Goal: Submit feedback/report problem: Submit feedback/report problem

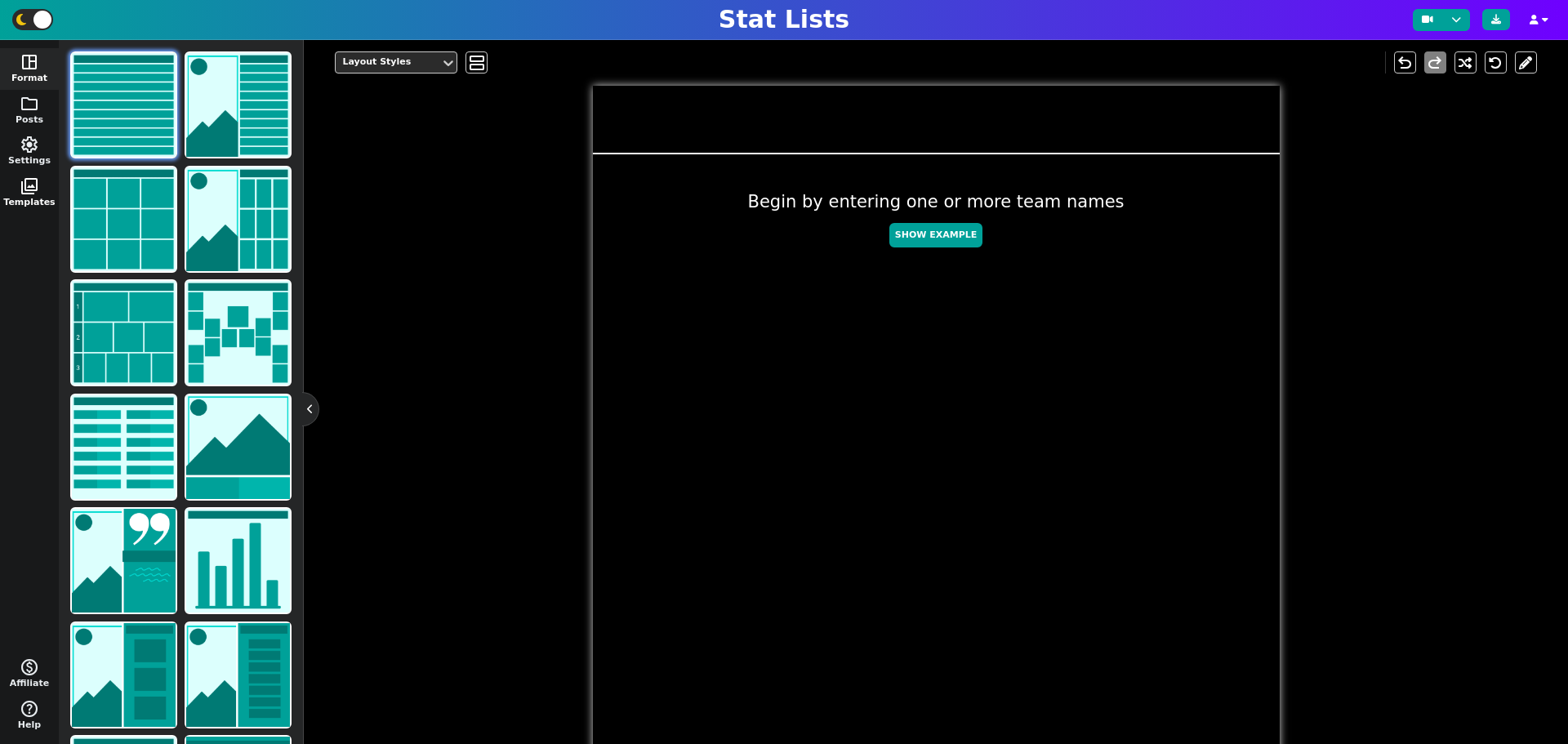
click at [46, 206] on button "photo_library Templates" at bounding box center [29, 192] width 59 height 41
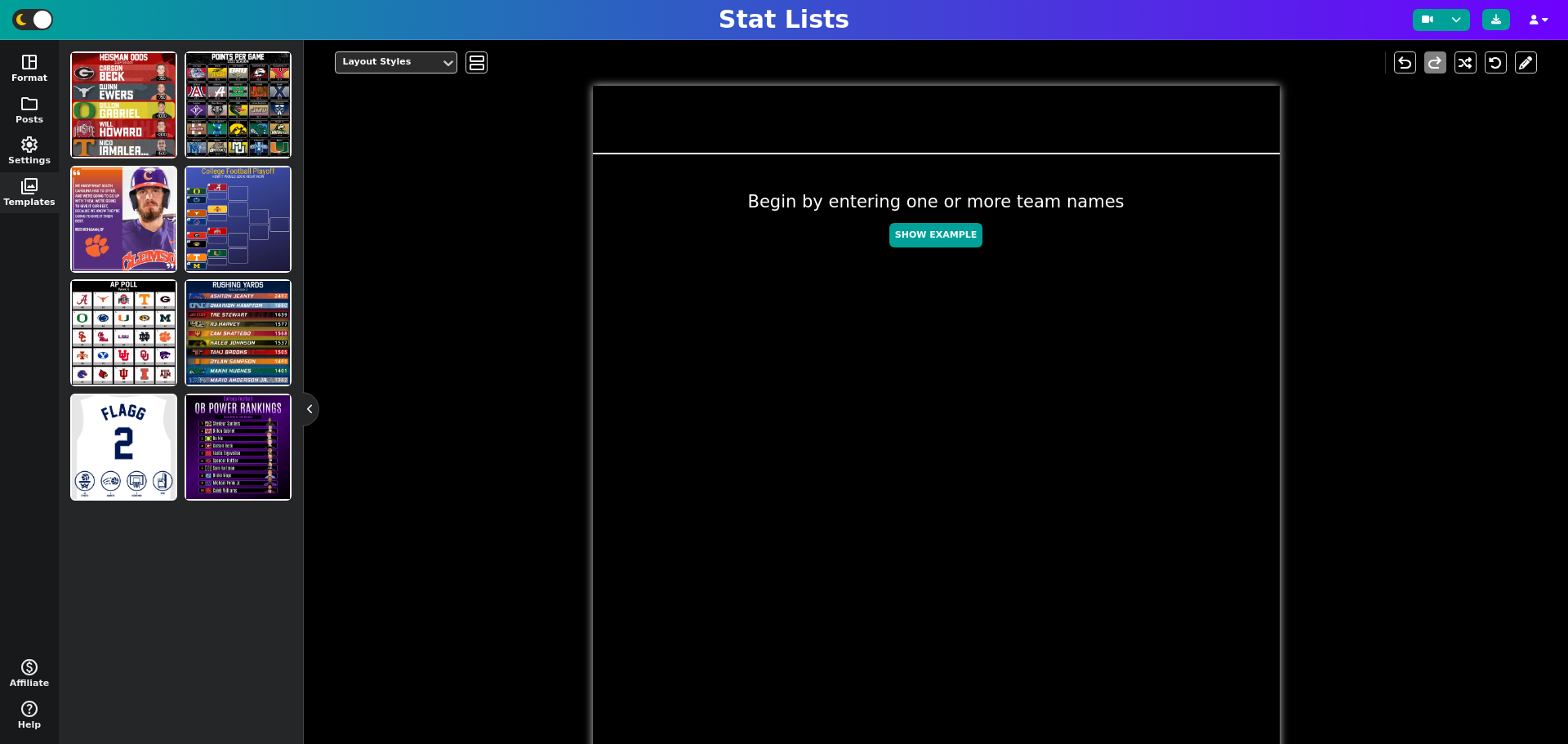
click at [39, 74] on button "space_dashboard Format" at bounding box center [29, 69] width 59 height 41
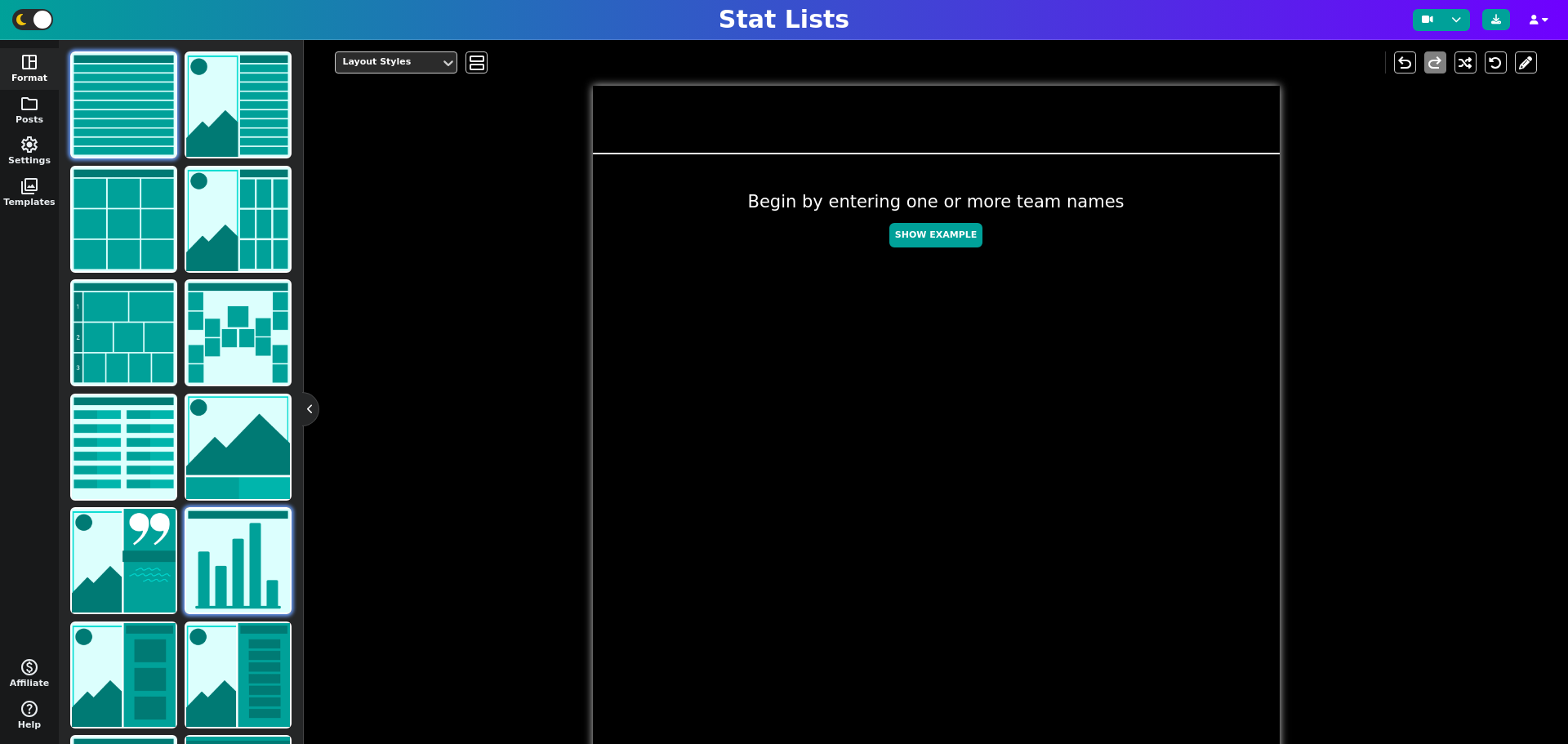
click at [228, 572] on img at bounding box center [237, 560] width 104 height 104
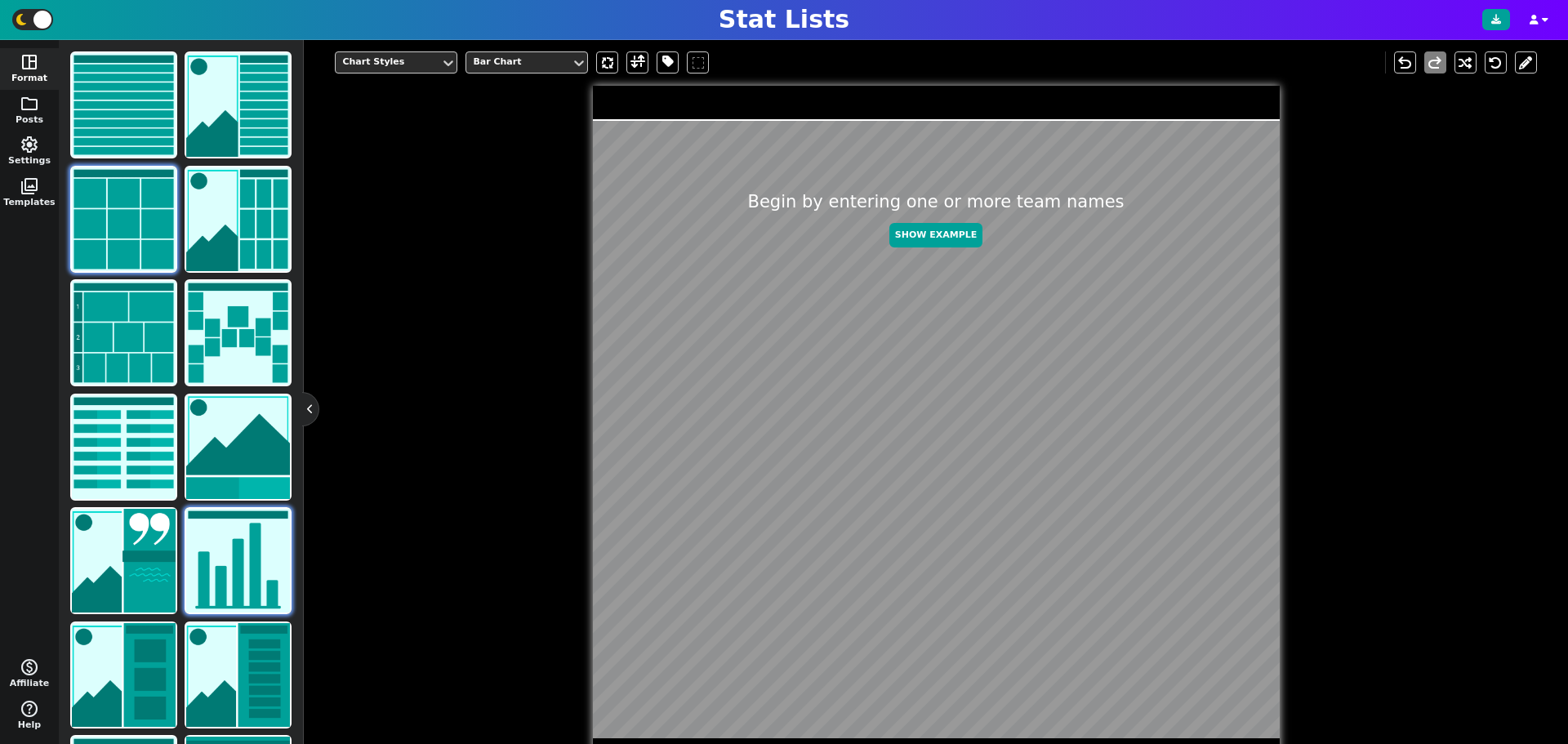
click at [159, 198] on img at bounding box center [123, 219] width 104 height 104
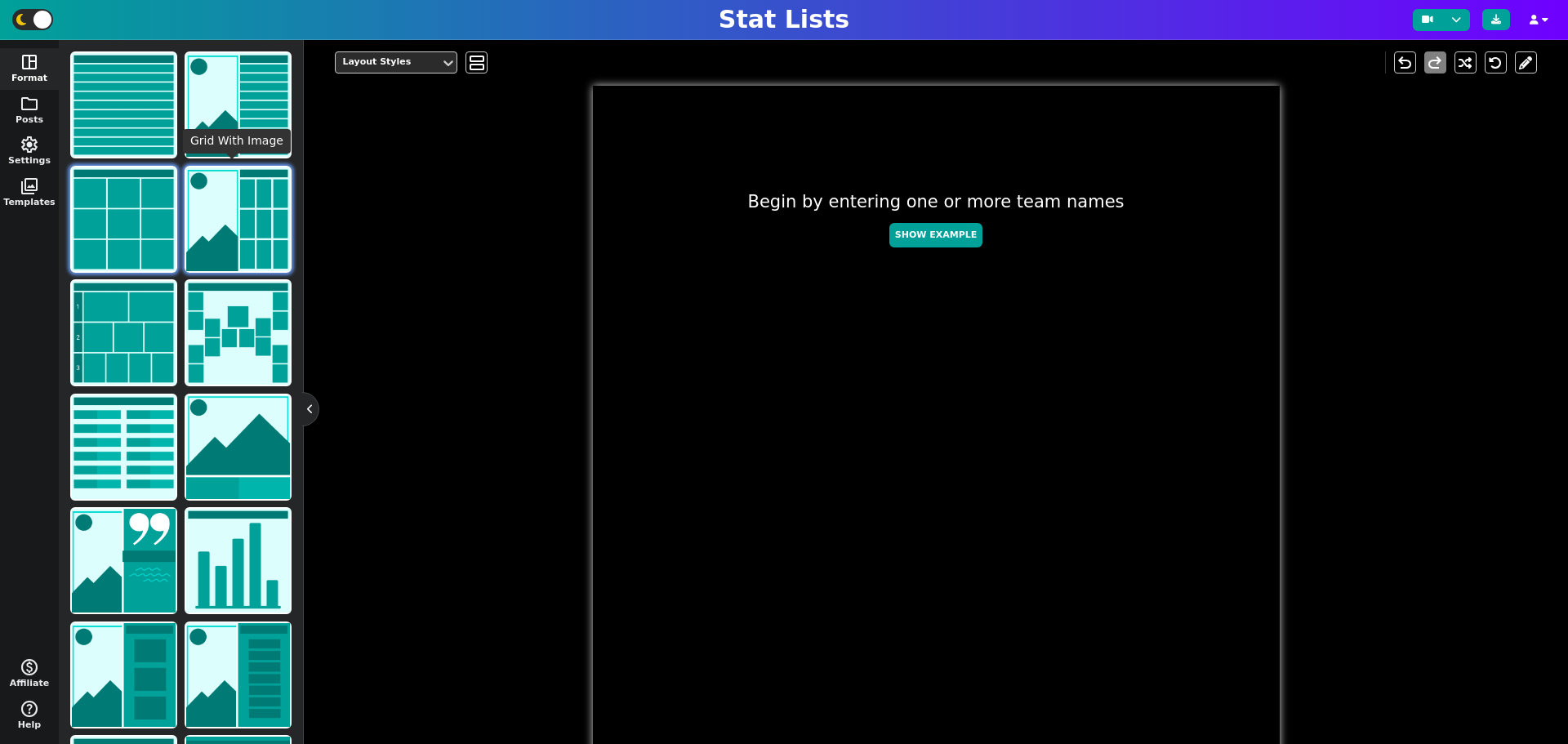
click at [209, 208] on img at bounding box center [237, 219] width 104 height 104
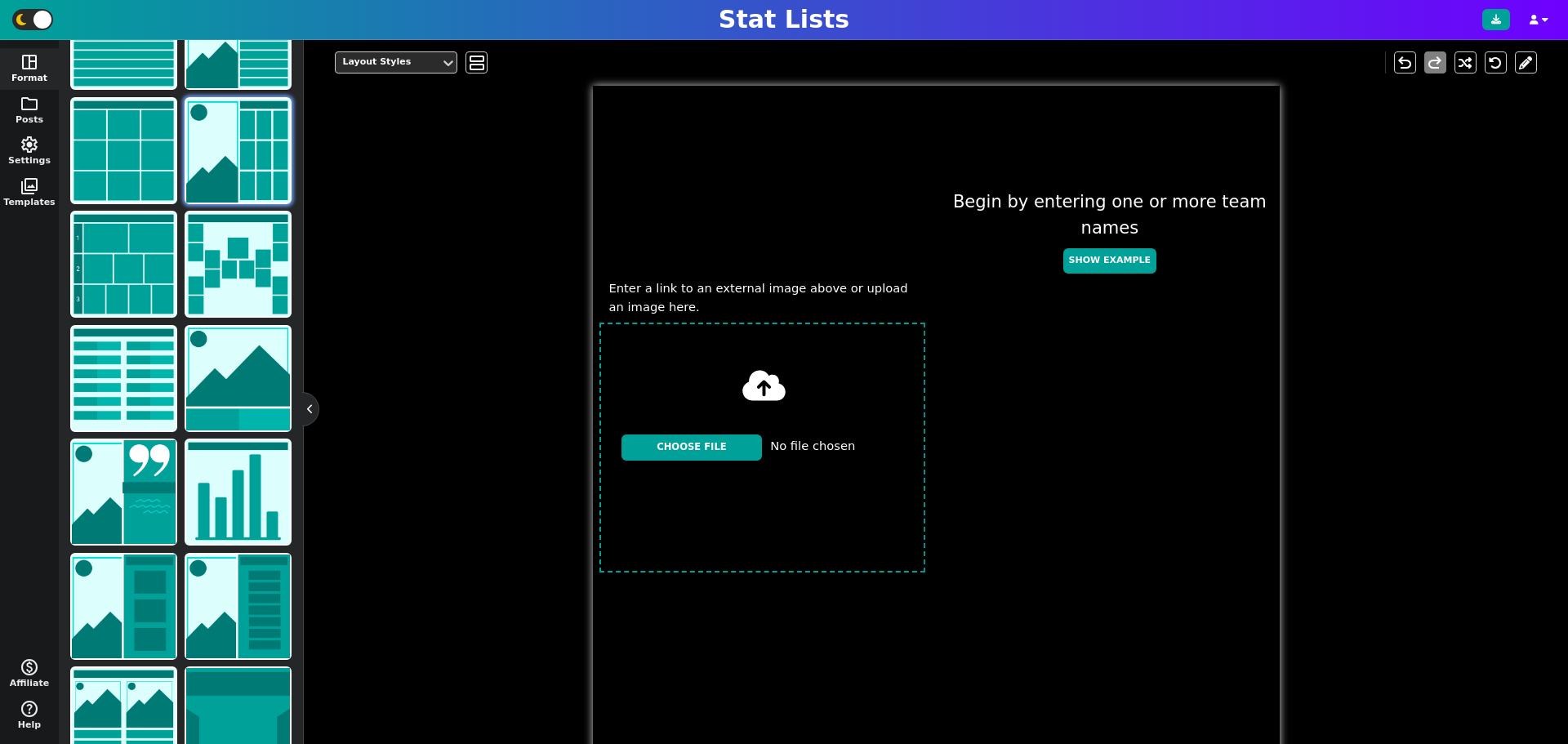
scroll to position [104, 0]
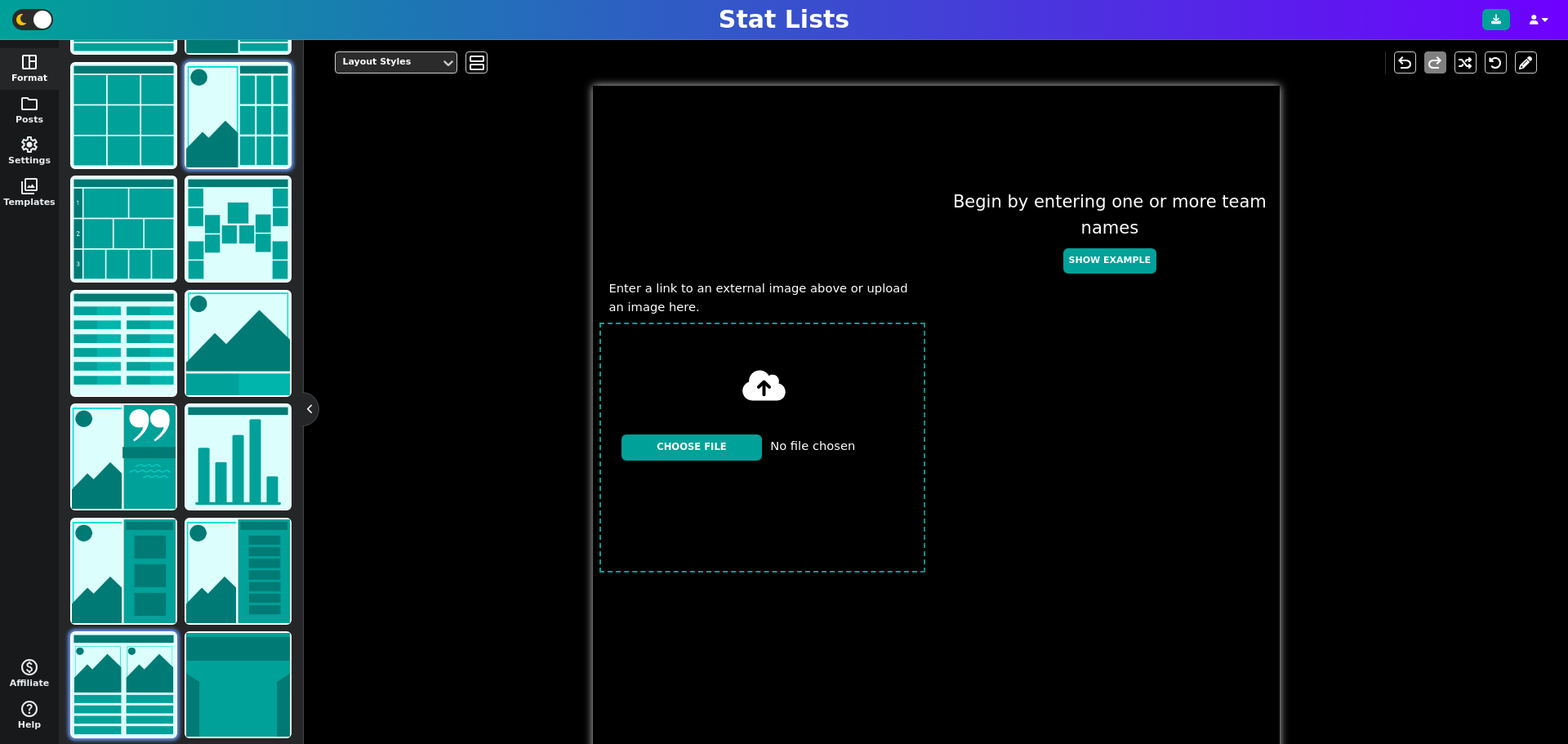
click at [139, 657] on img at bounding box center [123, 684] width 104 height 104
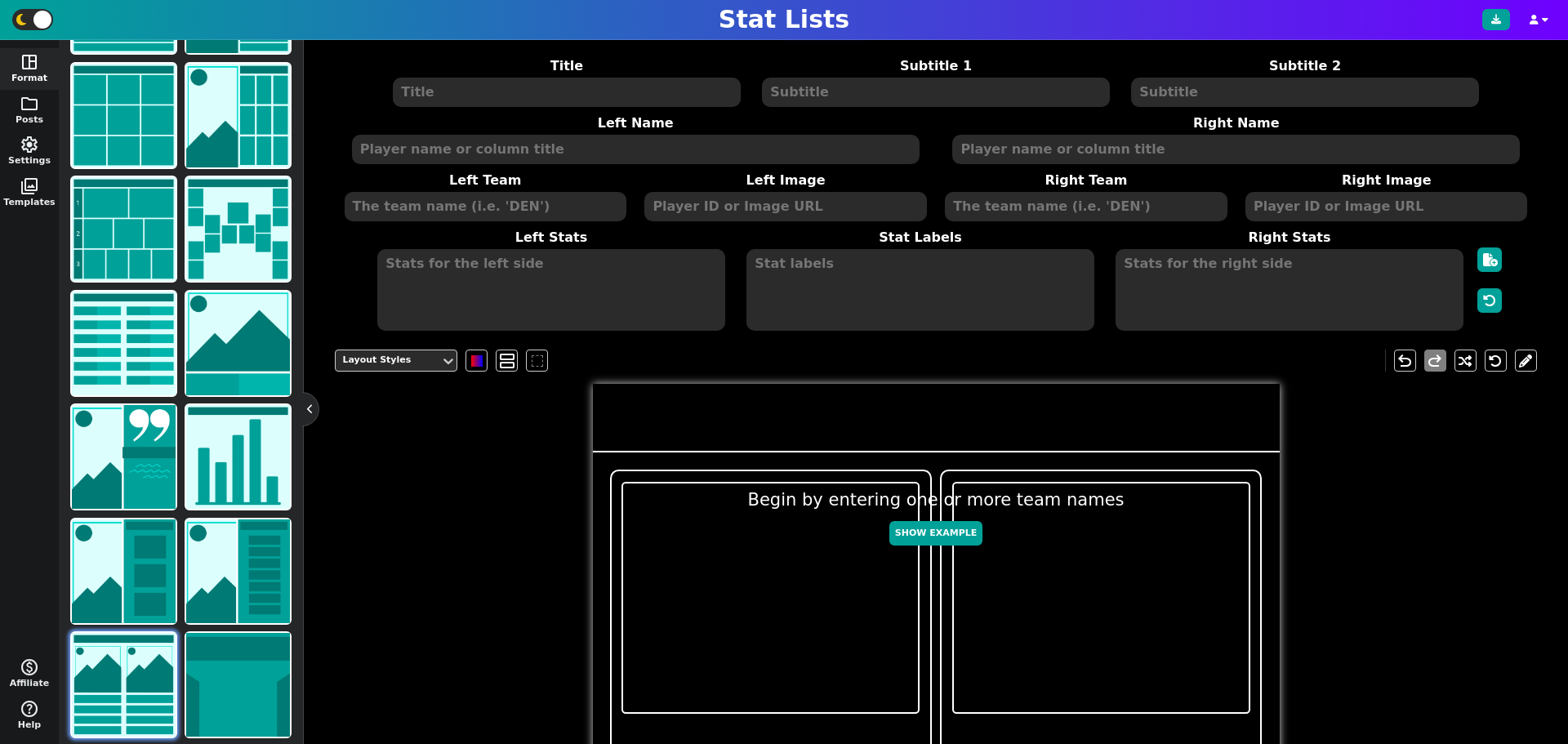
scroll to position [0, 0]
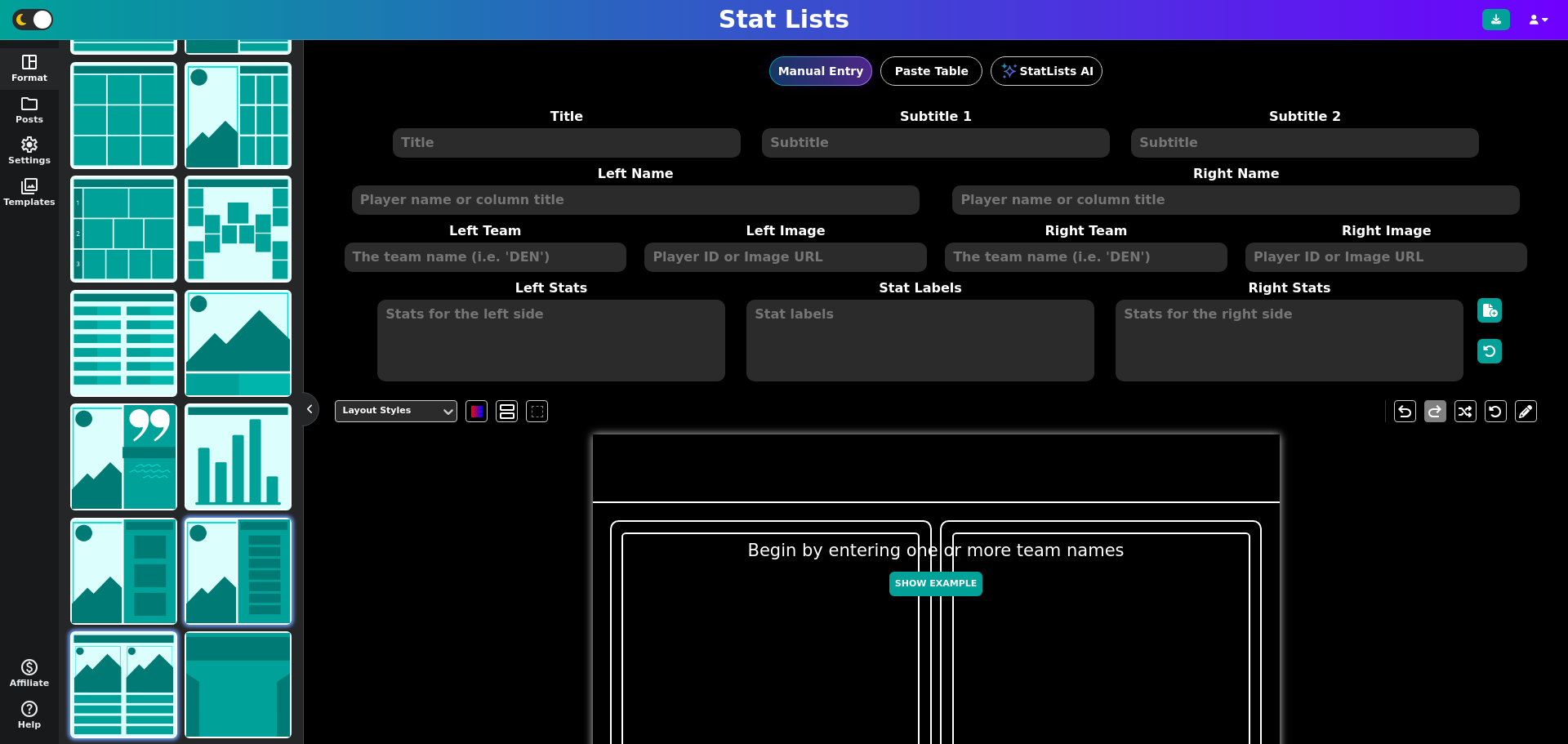
click at [239, 567] on img at bounding box center [237, 571] width 104 height 104
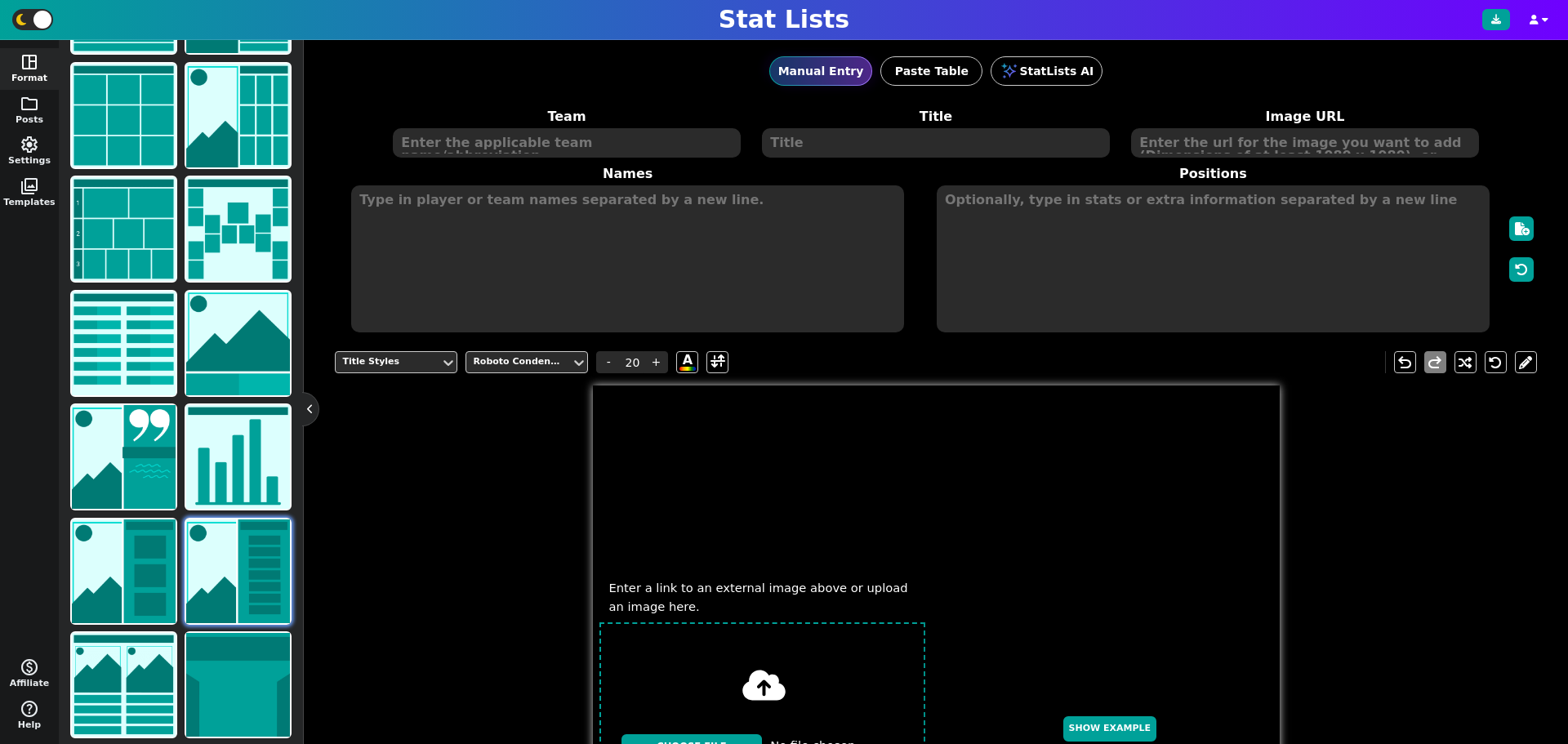
click at [177, 547] on div at bounding box center [181, 343] width 228 height 797
click at [159, 532] on img at bounding box center [123, 571] width 104 height 104
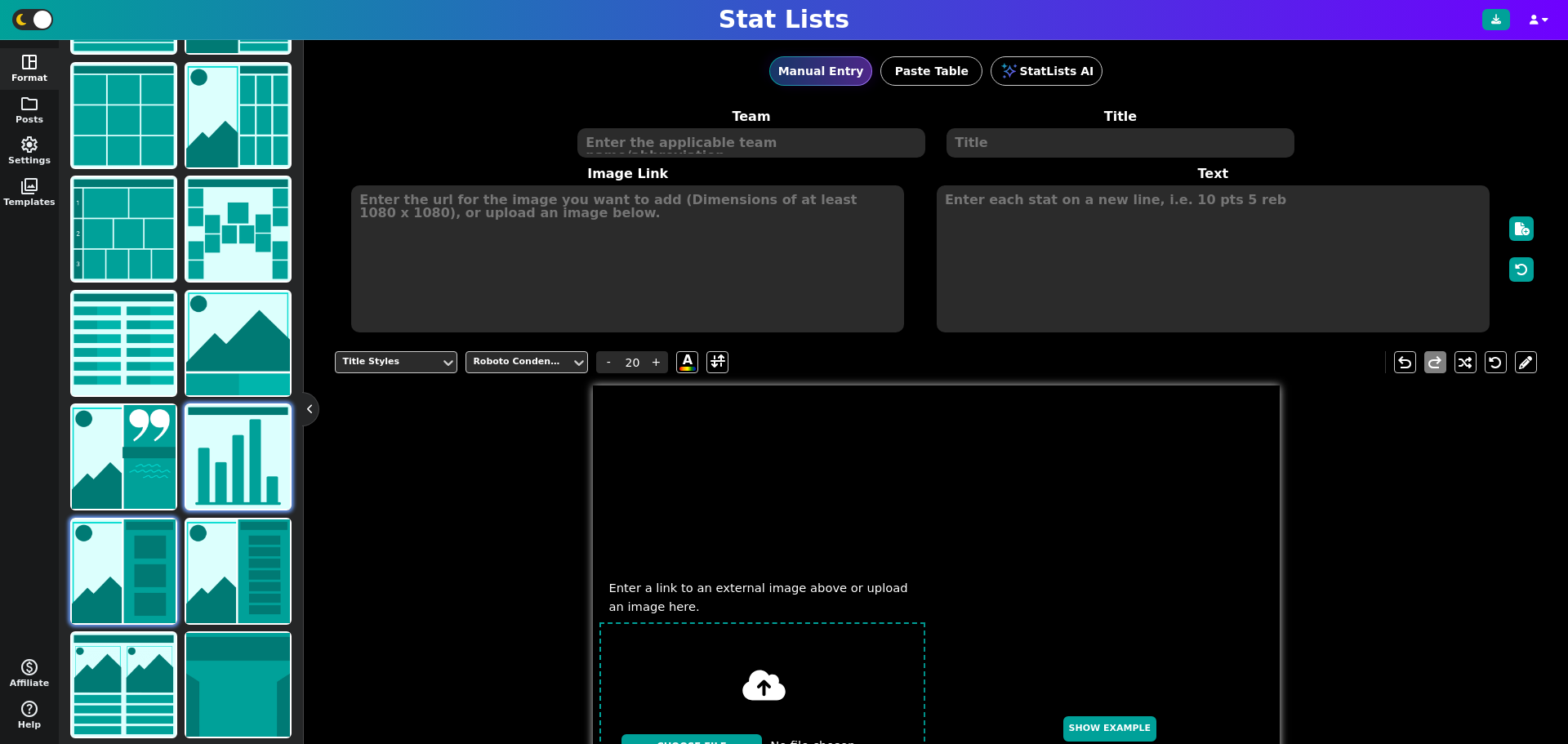
click at [238, 405] on img at bounding box center [237, 456] width 104 height 104
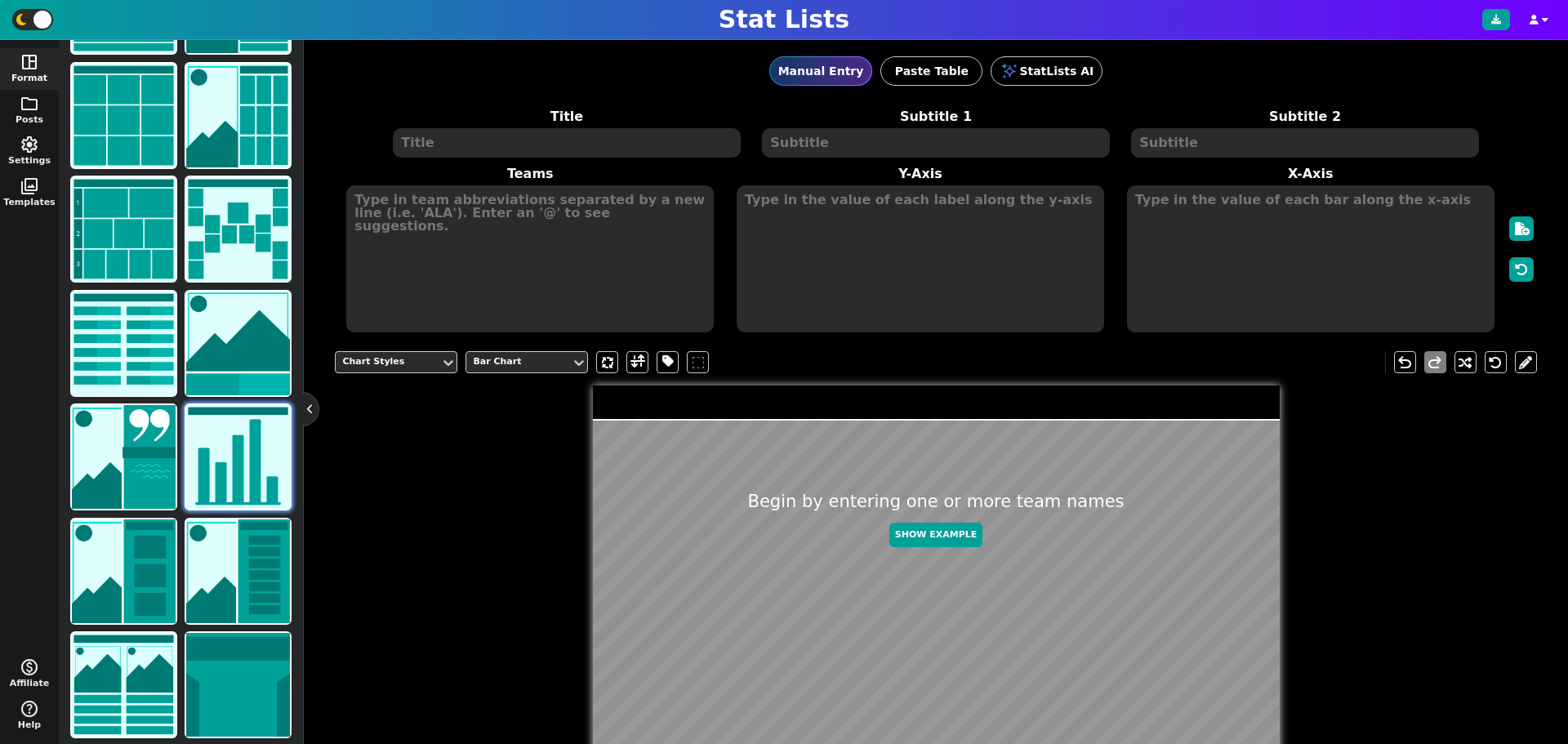
click at [256, 462] on img at bounding box center [237, 456] width 104 height 104
click at [156, 457] on img at bounding box center [123, 456] width 104 height 104
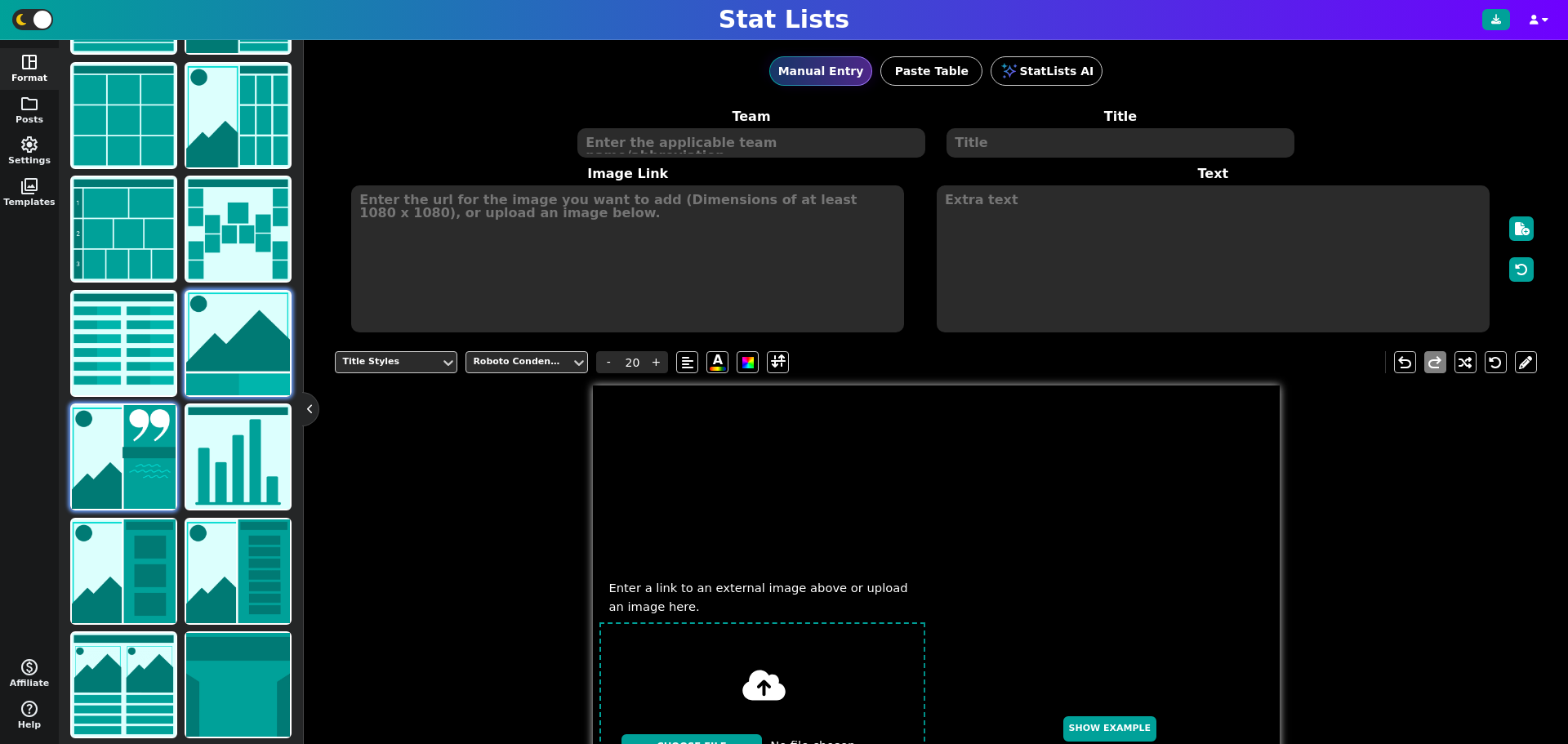
click at [214, 345] on img at bounding box center [237, 343] width 104 height 104
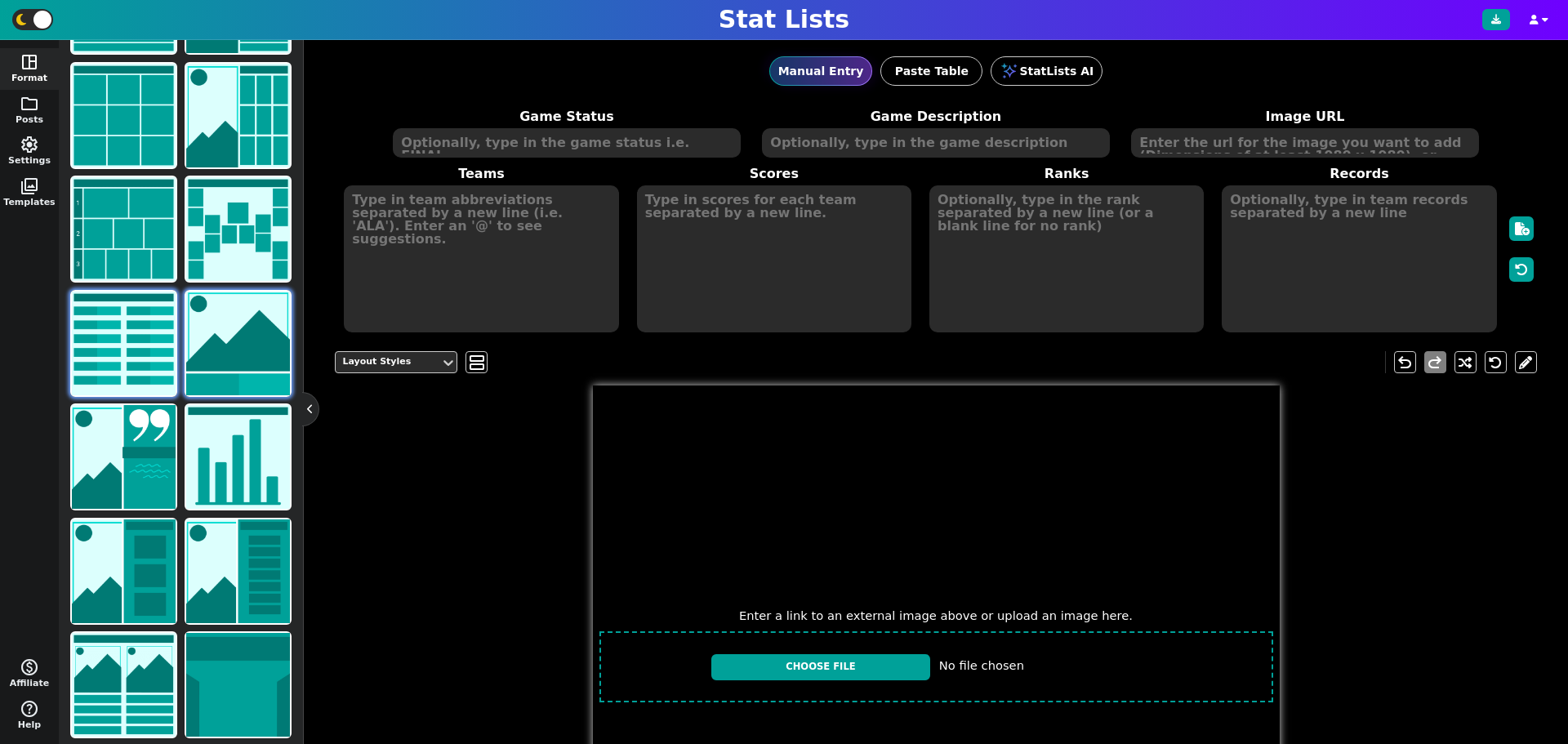
click at [137, 308] on img at bounding box center [123, 343] width 104 height 104
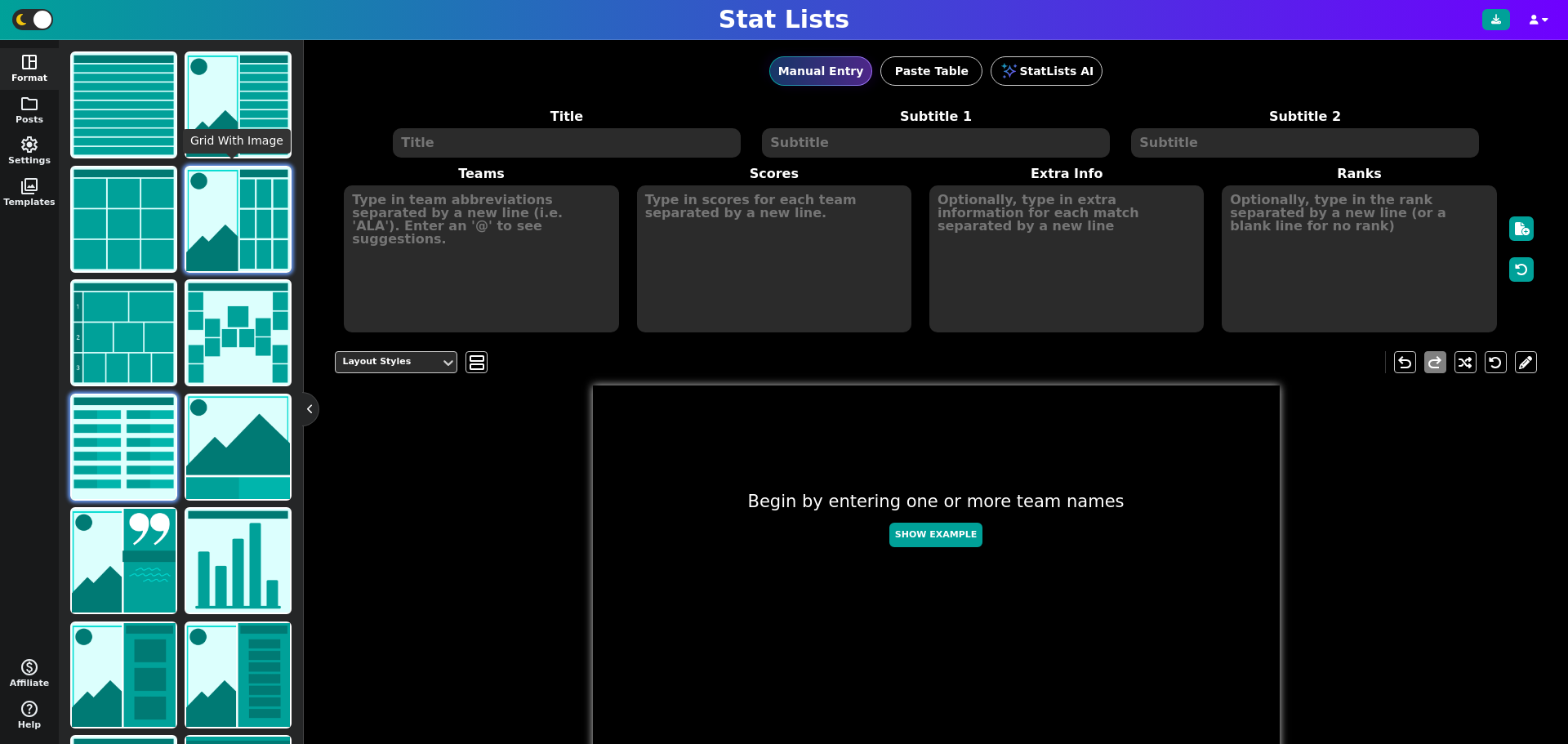
click at [252, 220] on img at bounding box center [237, 219] width 104 height 104
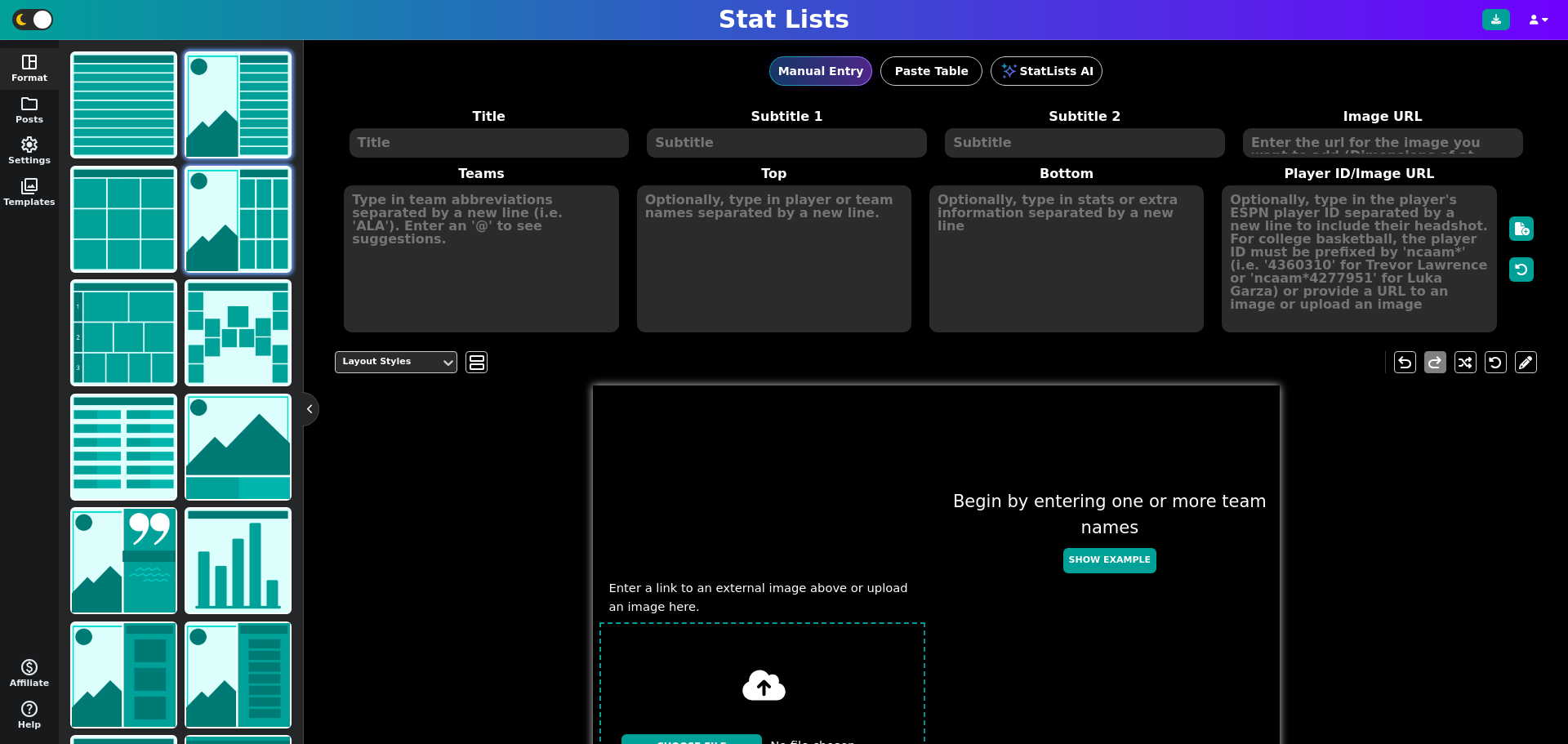
click at [267, 65] on img at bounding box center [237, 104] width 104 height 104
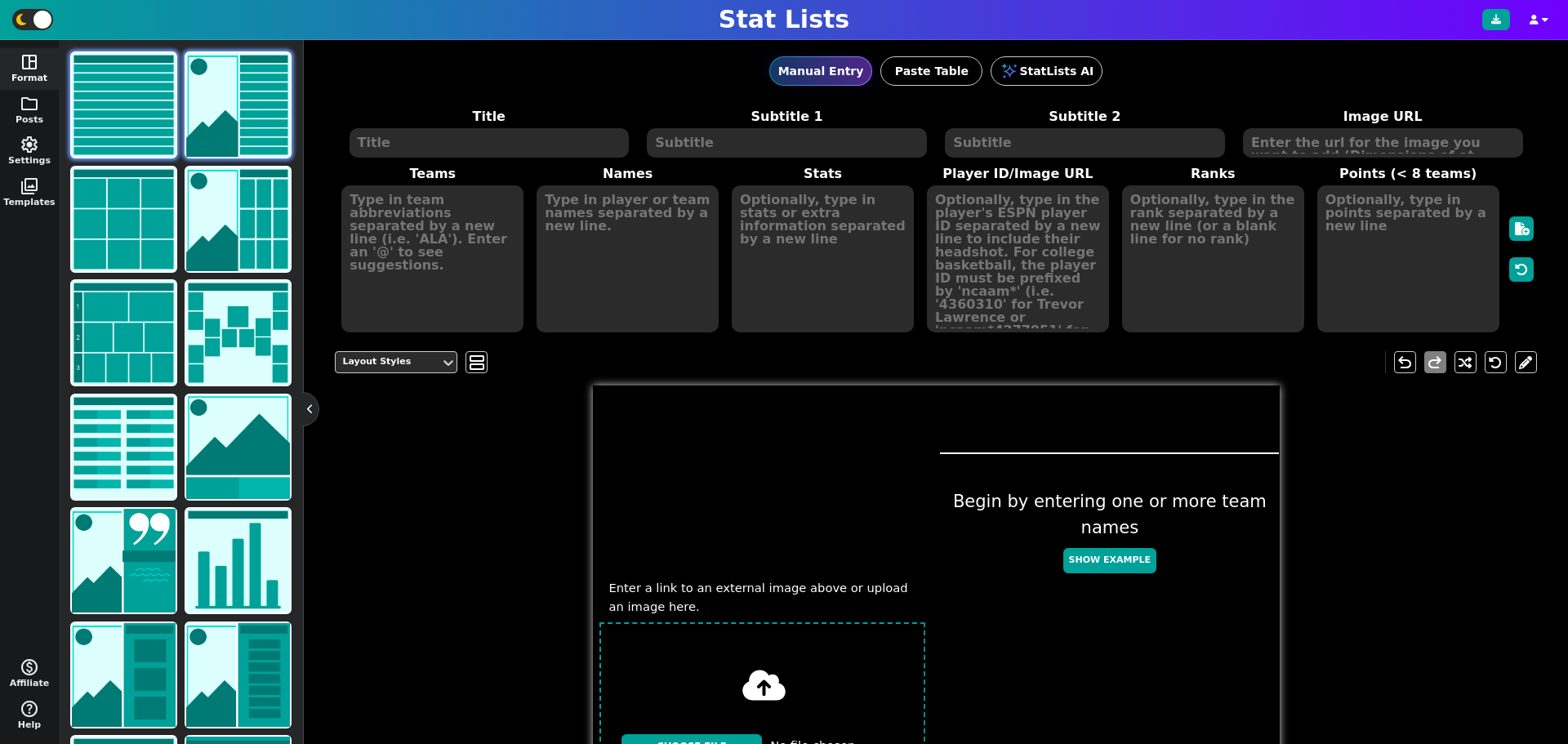
click at [168, 92] on img at bounding box center [123, 104] width 104 height 104
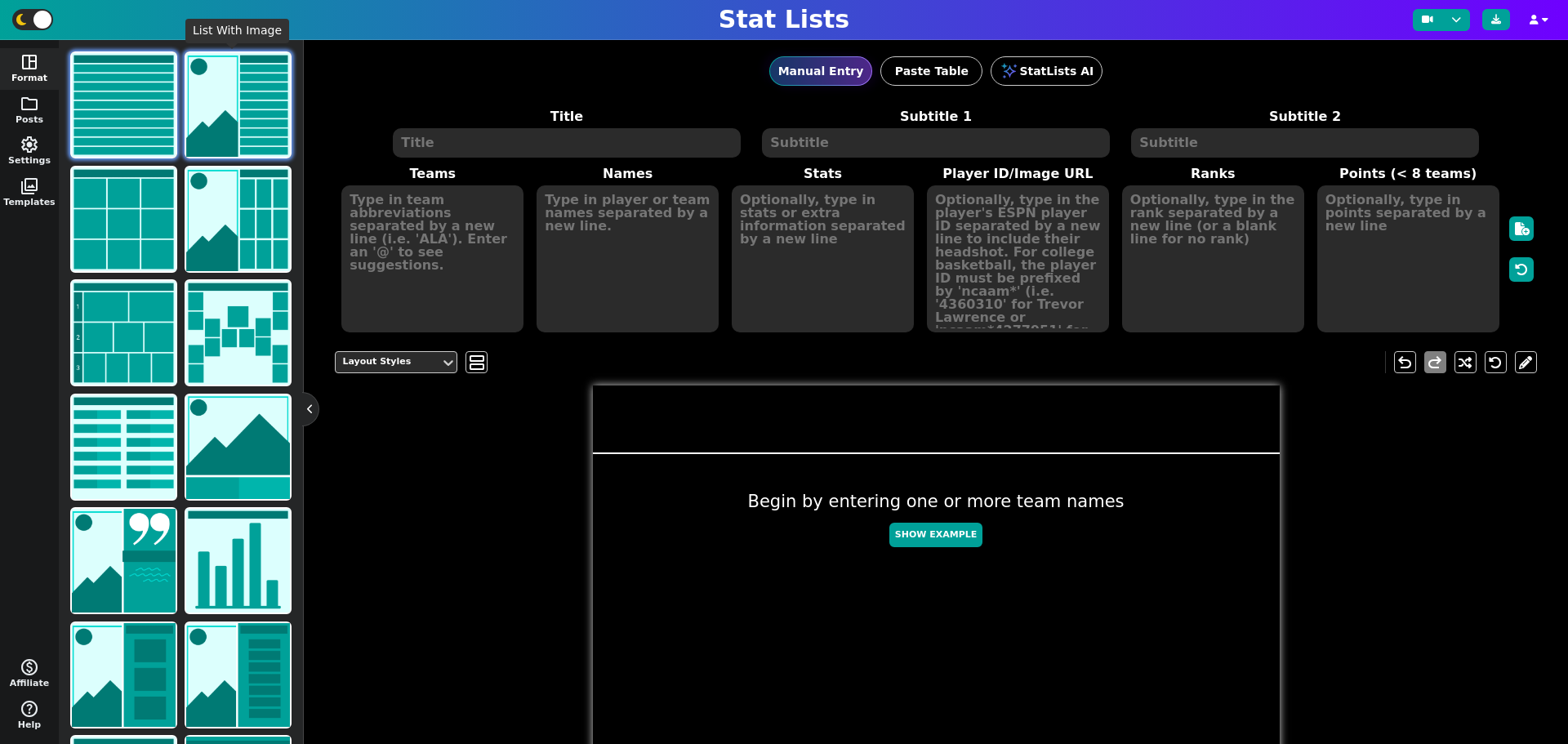
click at [184, 139] on span at bounding box center [237, 104] width 107 height 107
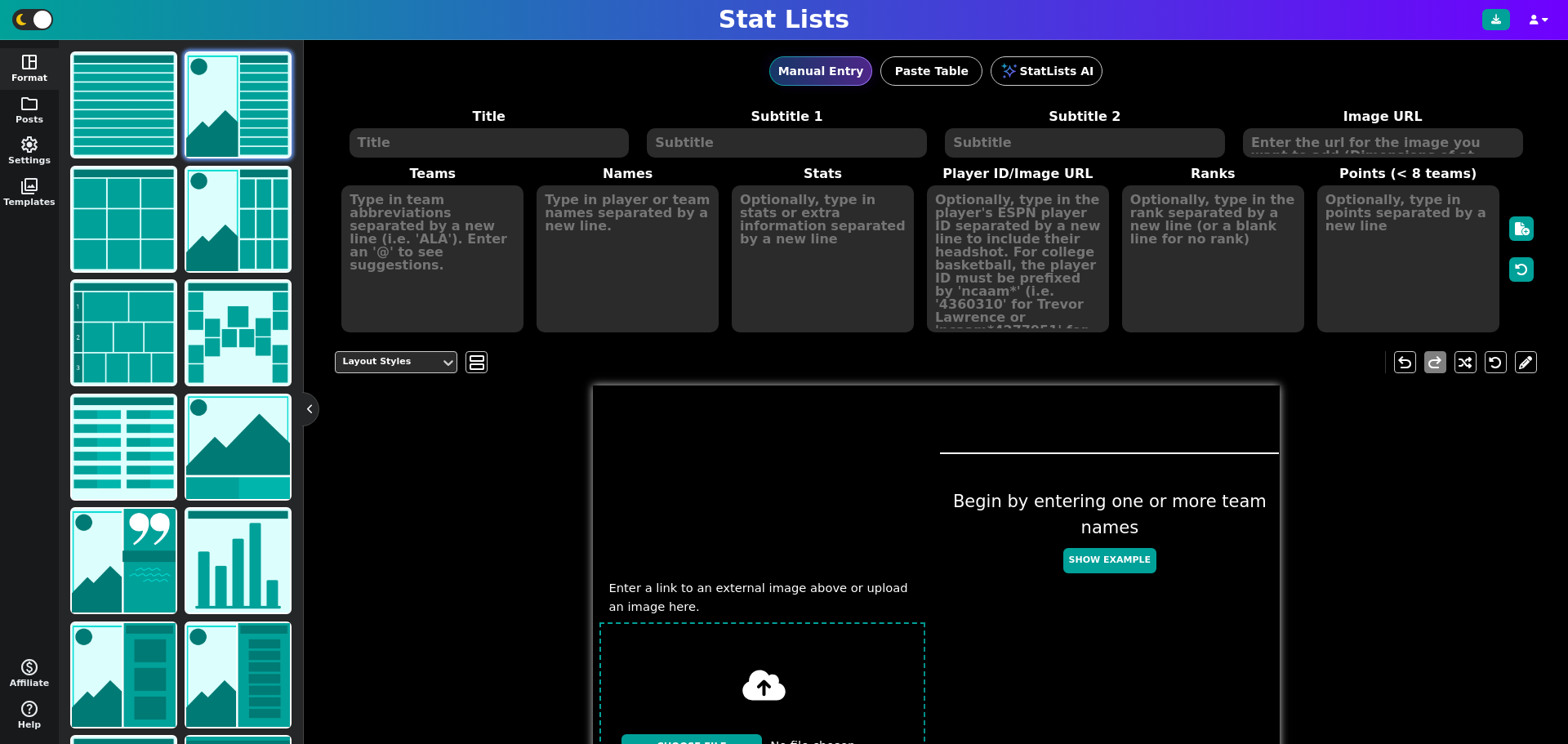
click at [27, 72] on button "space_dashboard Format" at bounding box center [29, 69] width 59 height 41
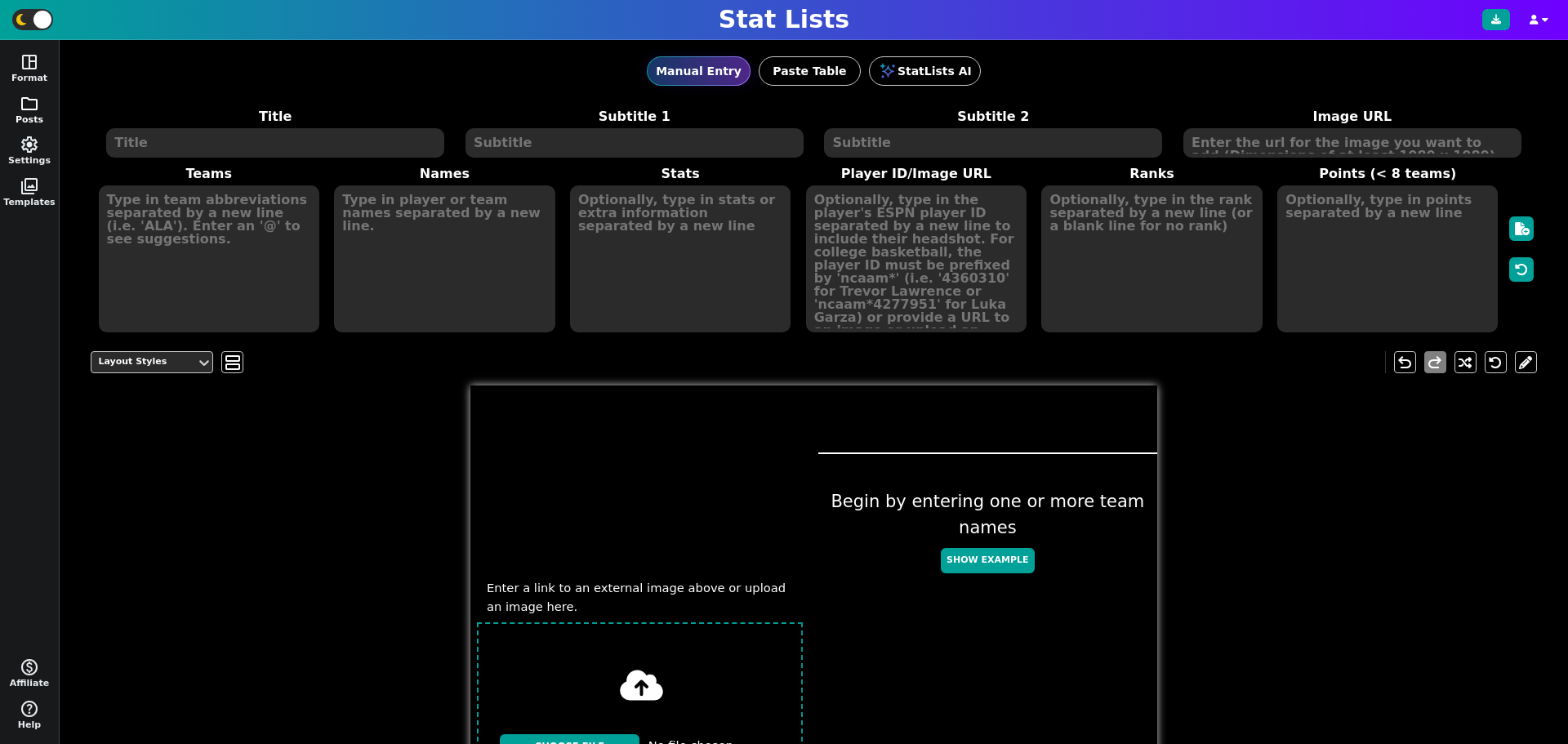
click at [40, 104] on button "folder Posts" at bounding box center [29, 110] width 59 height 41
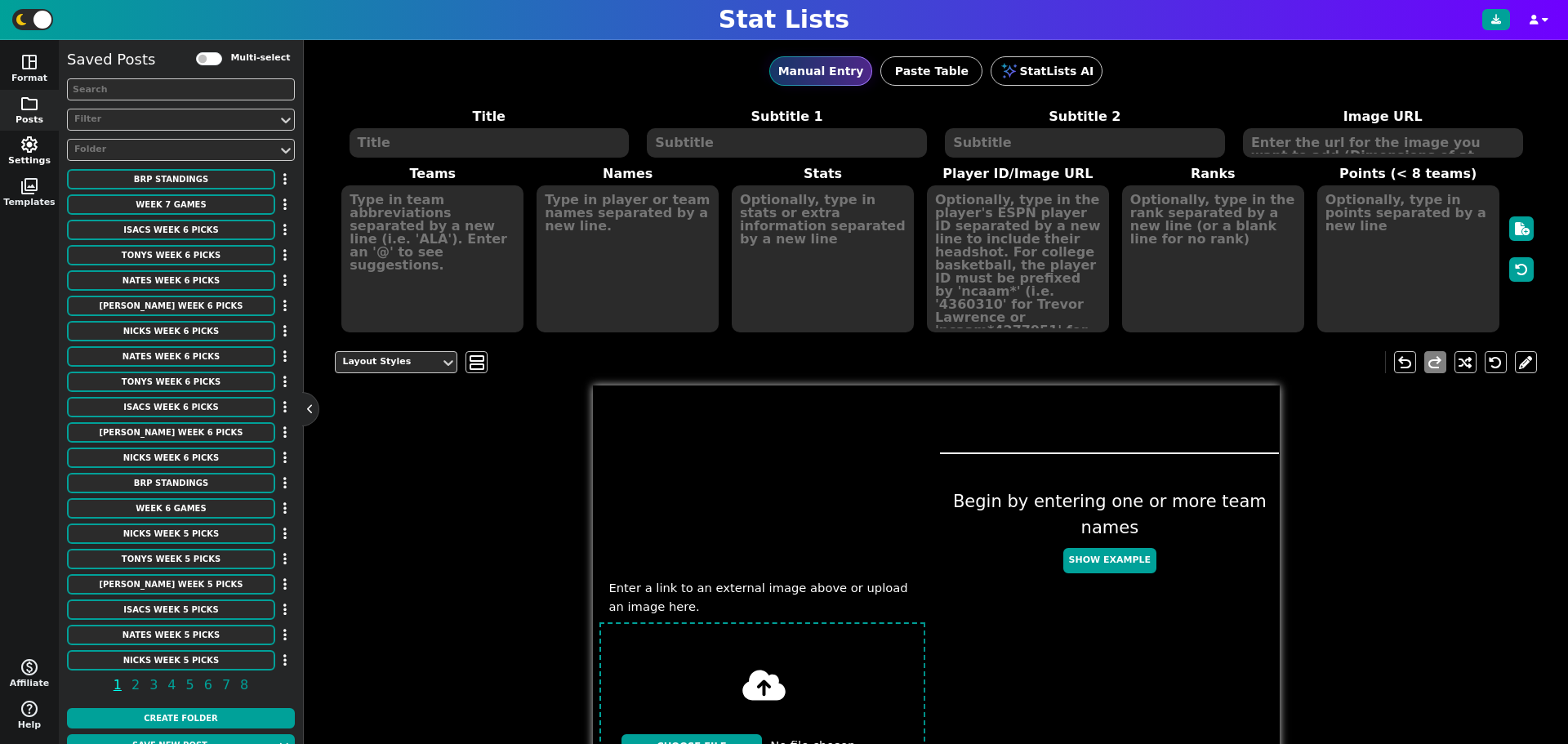
click at [36, 139] on span "settings" at bounding box center [28, 144] width 19 height 19
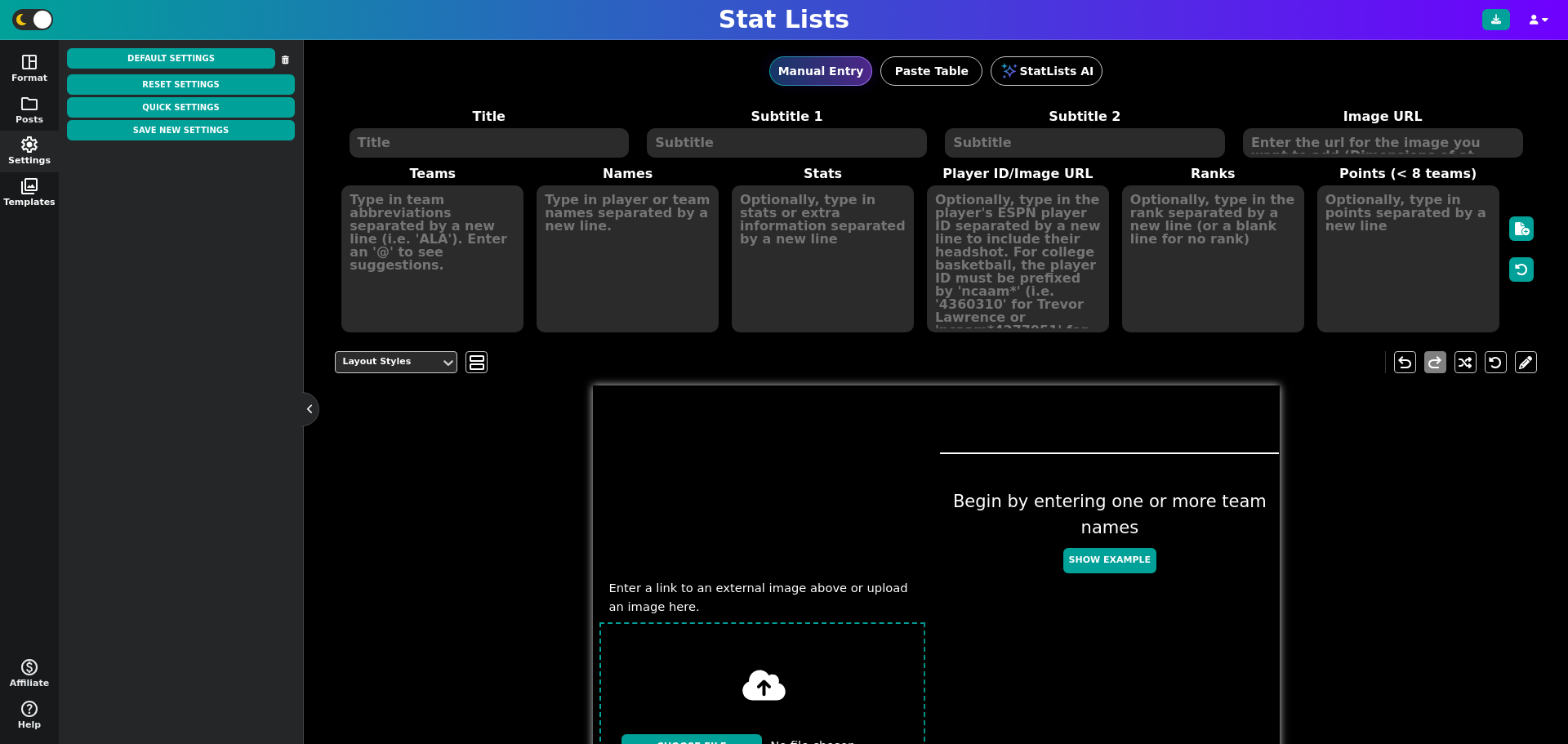
click at [34, 197] on button "photo_library Templates" at bounding box center [29, 192] width 59 height 41
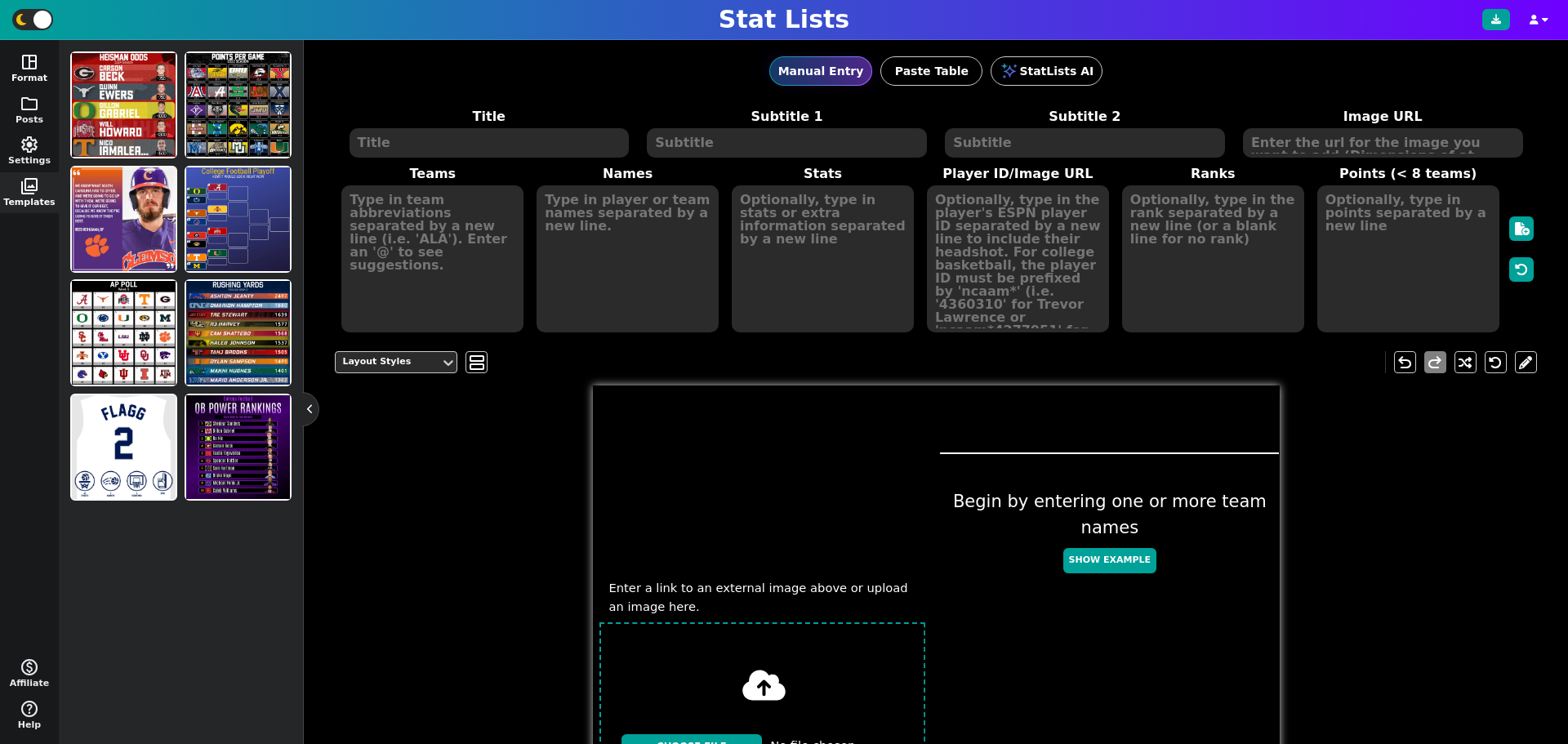
click at [39, 69] on button "space_dashboard Format" at bounding box center [29, 69] width 59 height 41
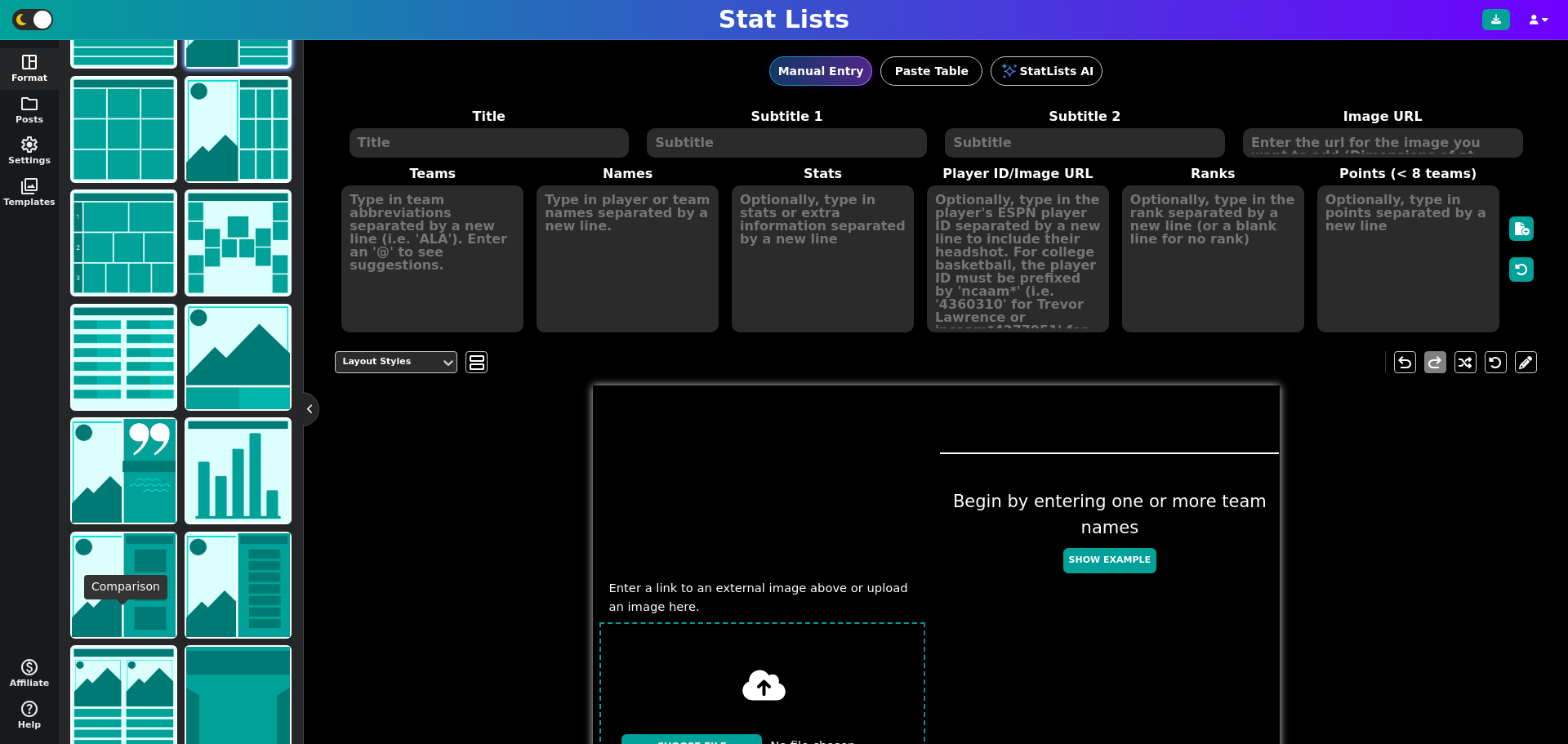
scroll to position [104, 0]
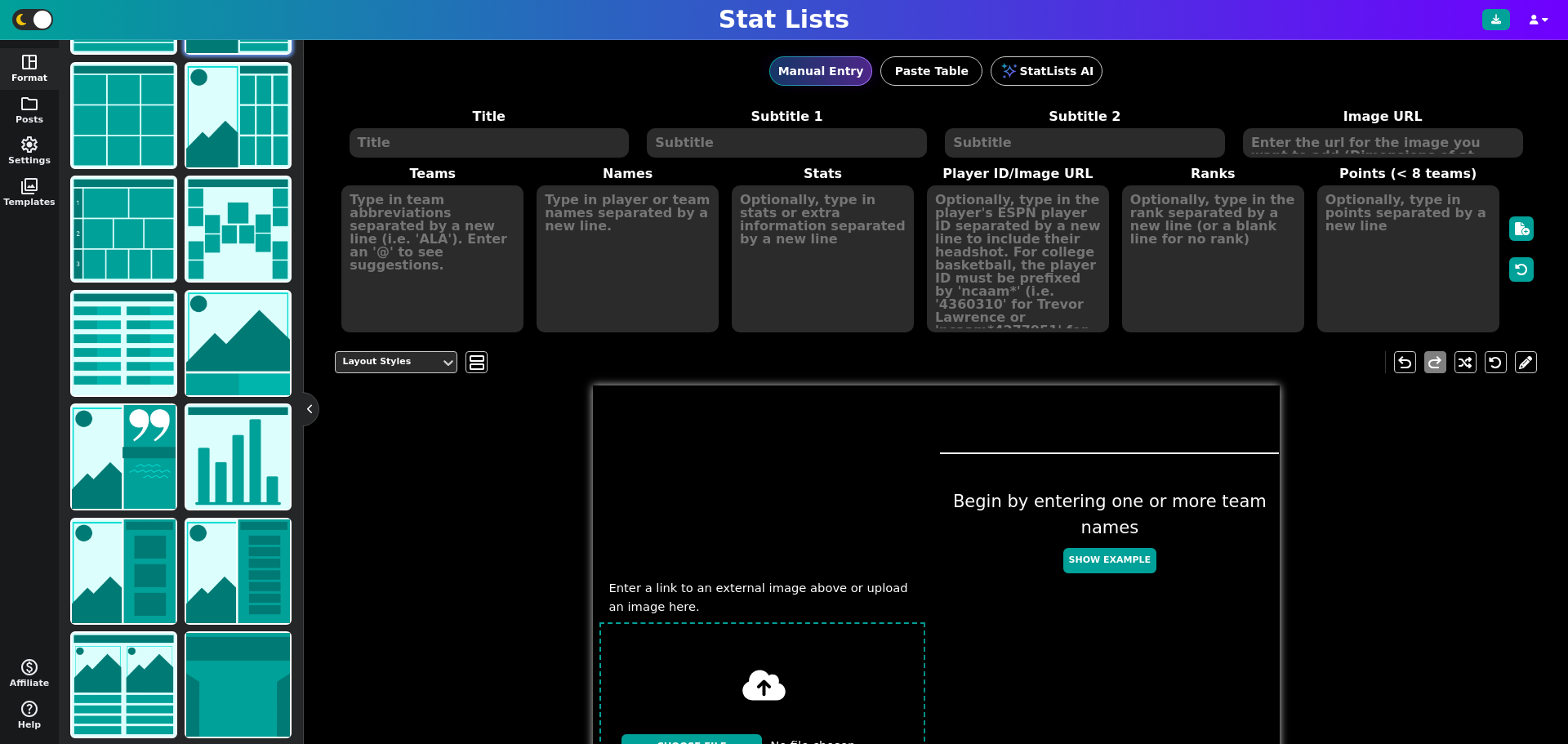
click at [197, 741] on link "Request a new format" at bounding box center [181, 757] width 228 height 31
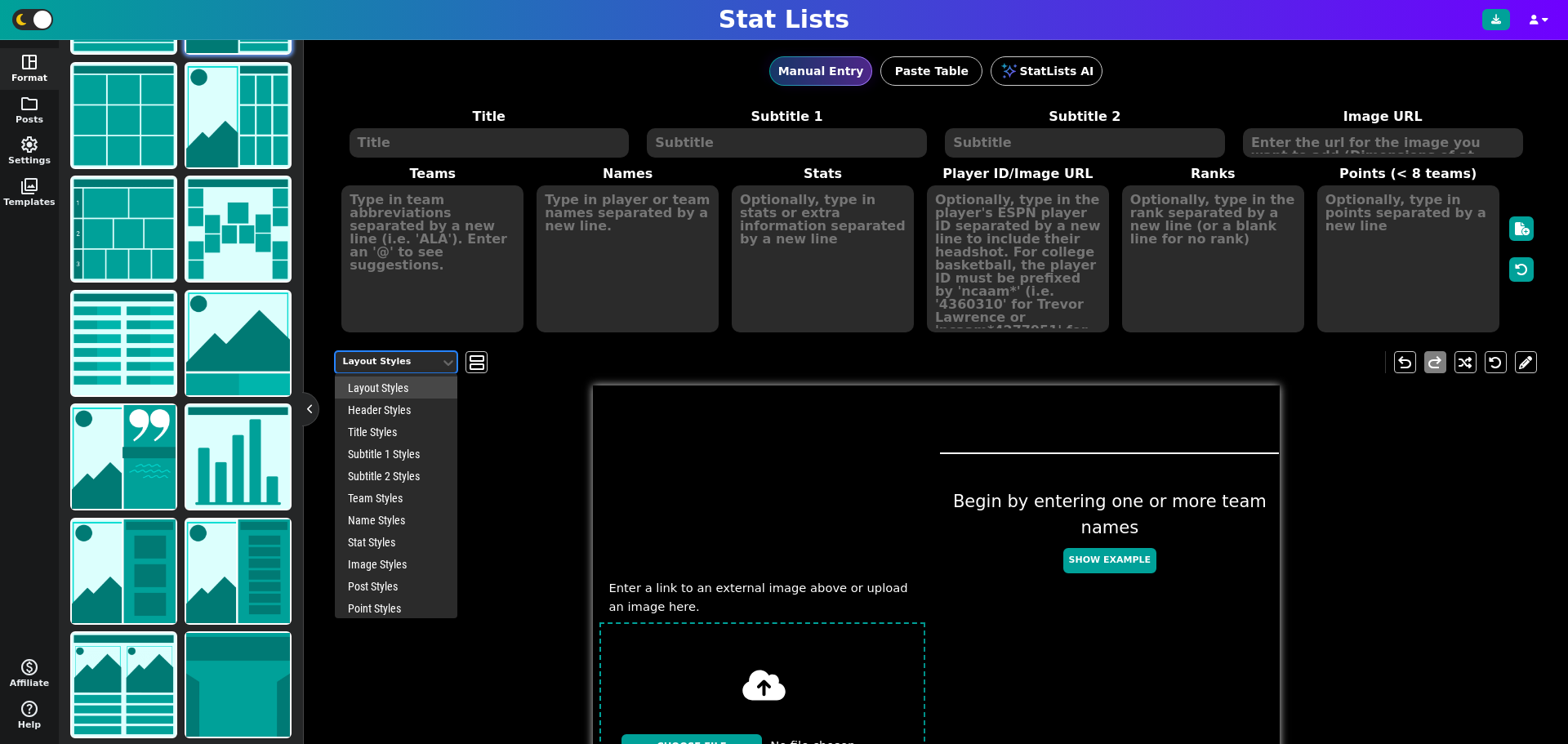
click at [415, 360] on div "Layout Styles" at bounding box center [388, 362] width 92 height 14
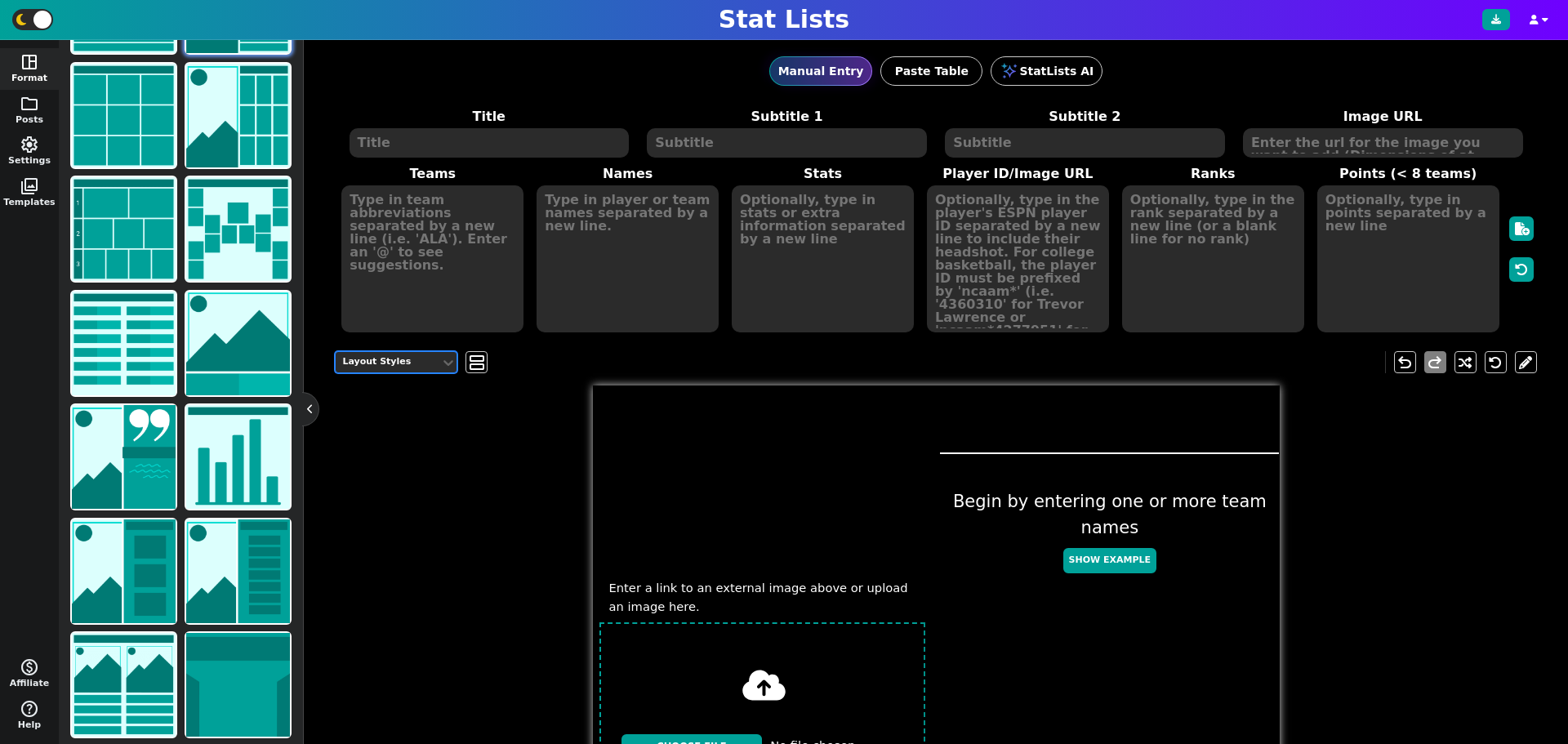
click at [413, 360] on div "Layout Styles" at bounding box center [388, 362] width 92 height 14
click at [32, 153] on span "settings" at bounding box center [28, 144] width 19 height 19
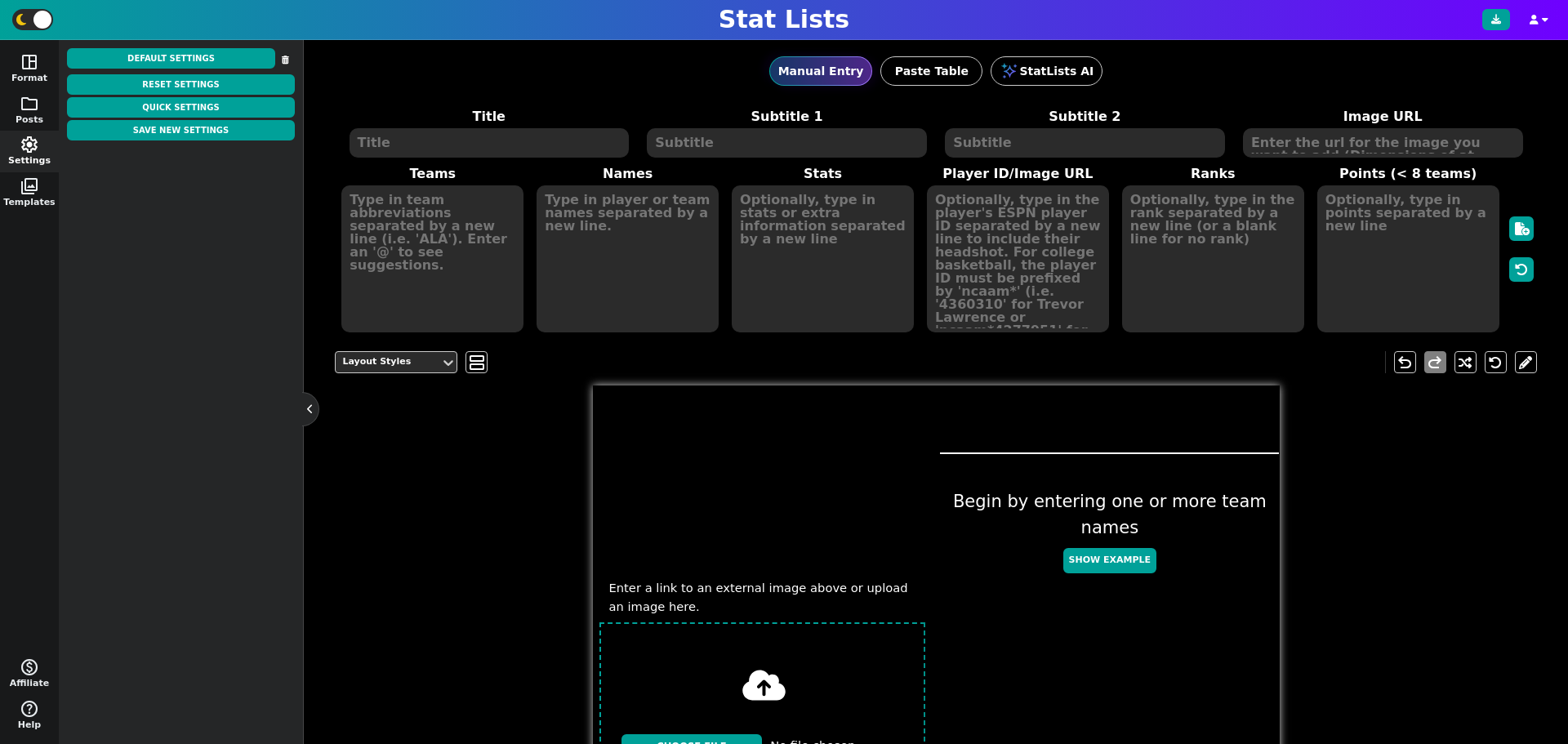
scroll to position [0, 0]
click at [32, 153] on span "settings" at bounding box center [28, 144] width 19 height 19
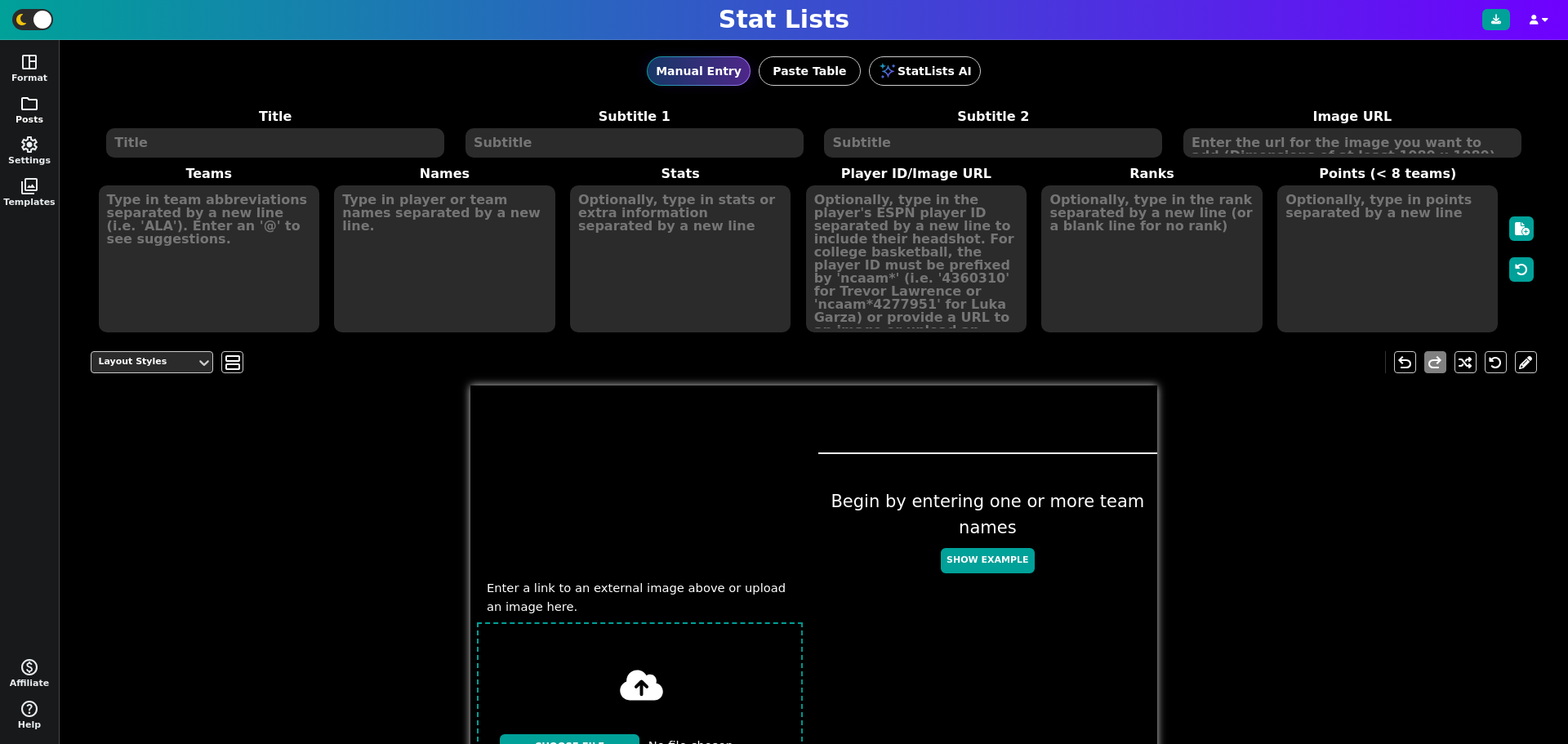
click at [27, 114] on button "folder Posts" at bounding box center [29, 110] width 59 height 41
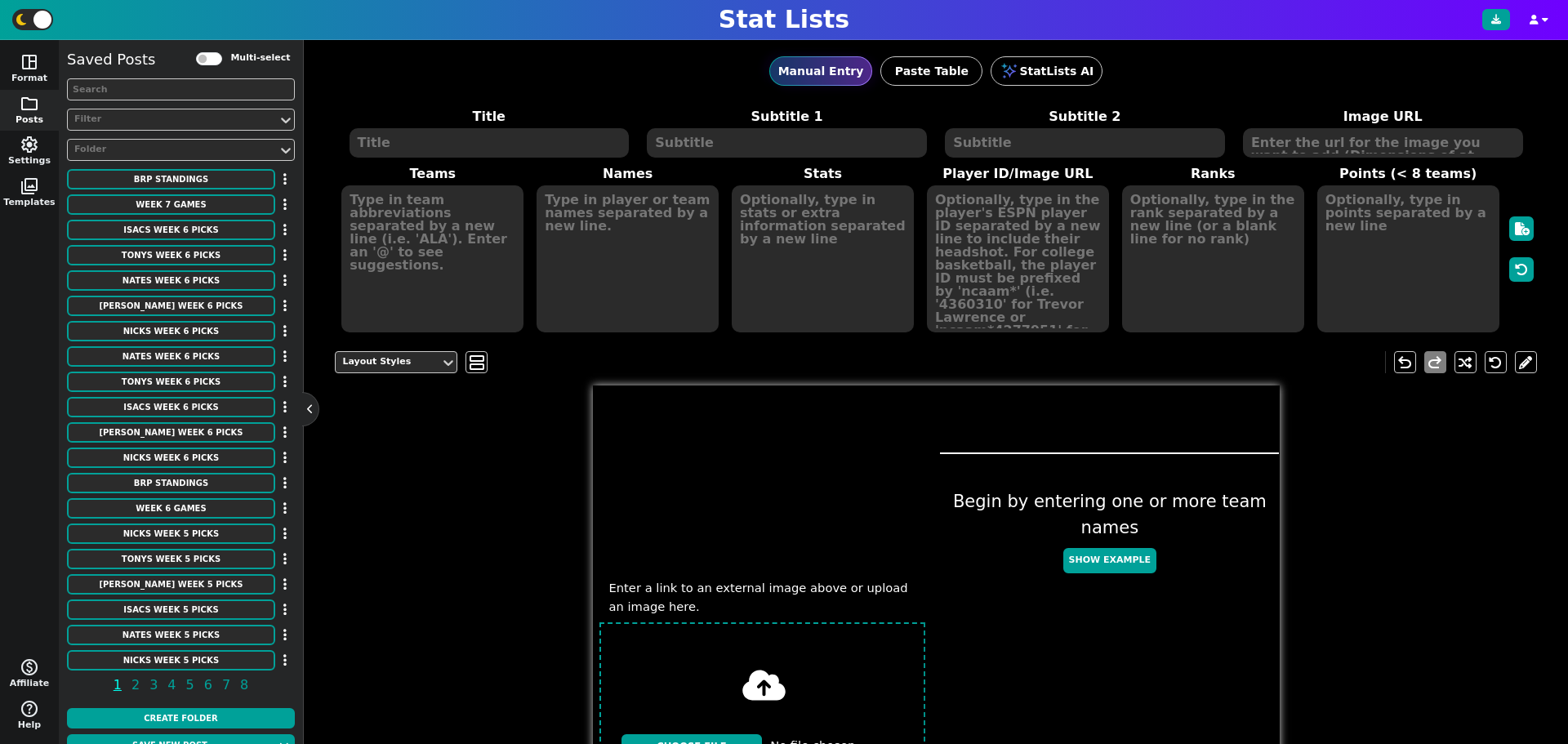
click at [27, 114] on button "folder Posts" at bounding box center [29, 110] width 59 height 41
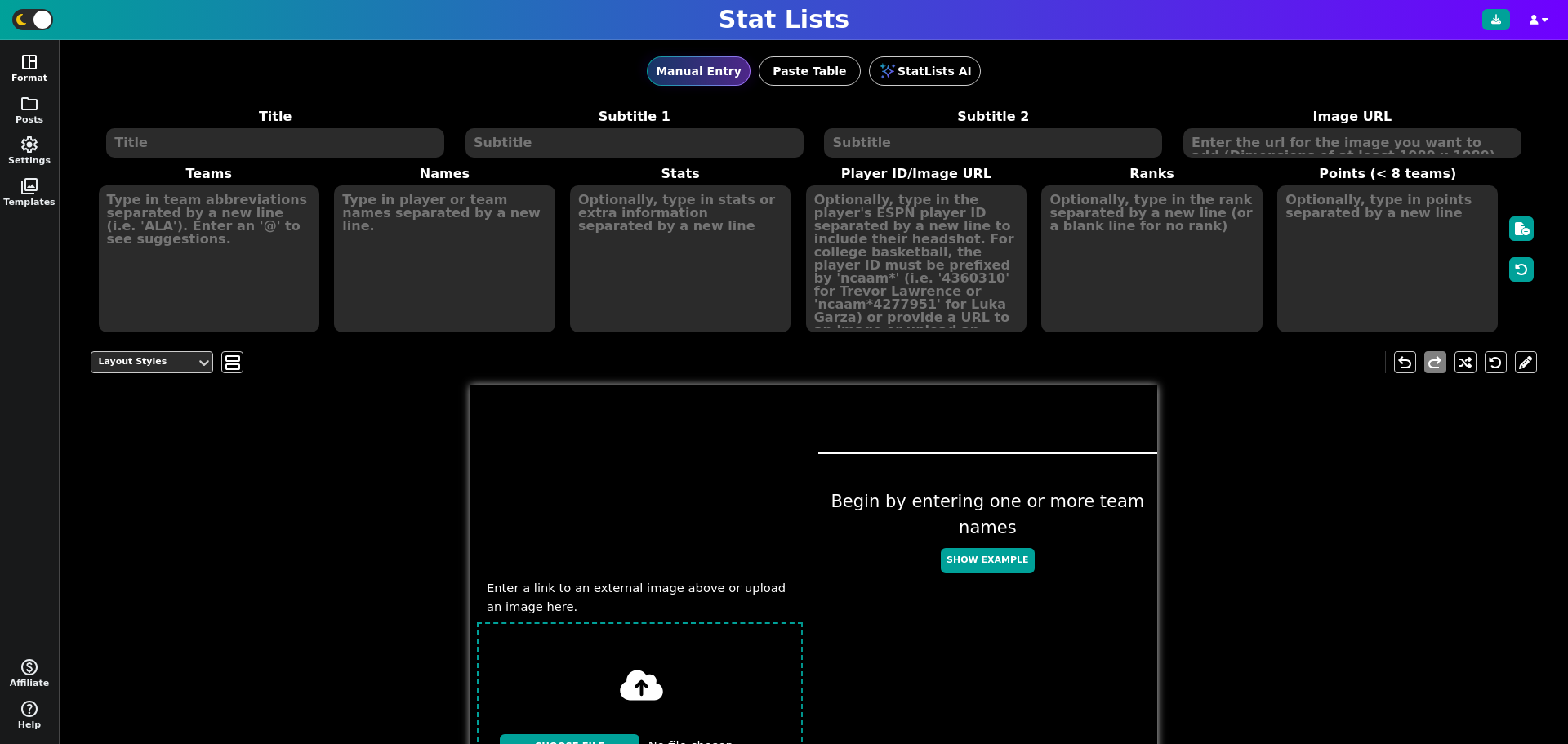
click at [25, 82] on button "space_dashboard Format" at bounding box center [29, 69] width 59 height 41
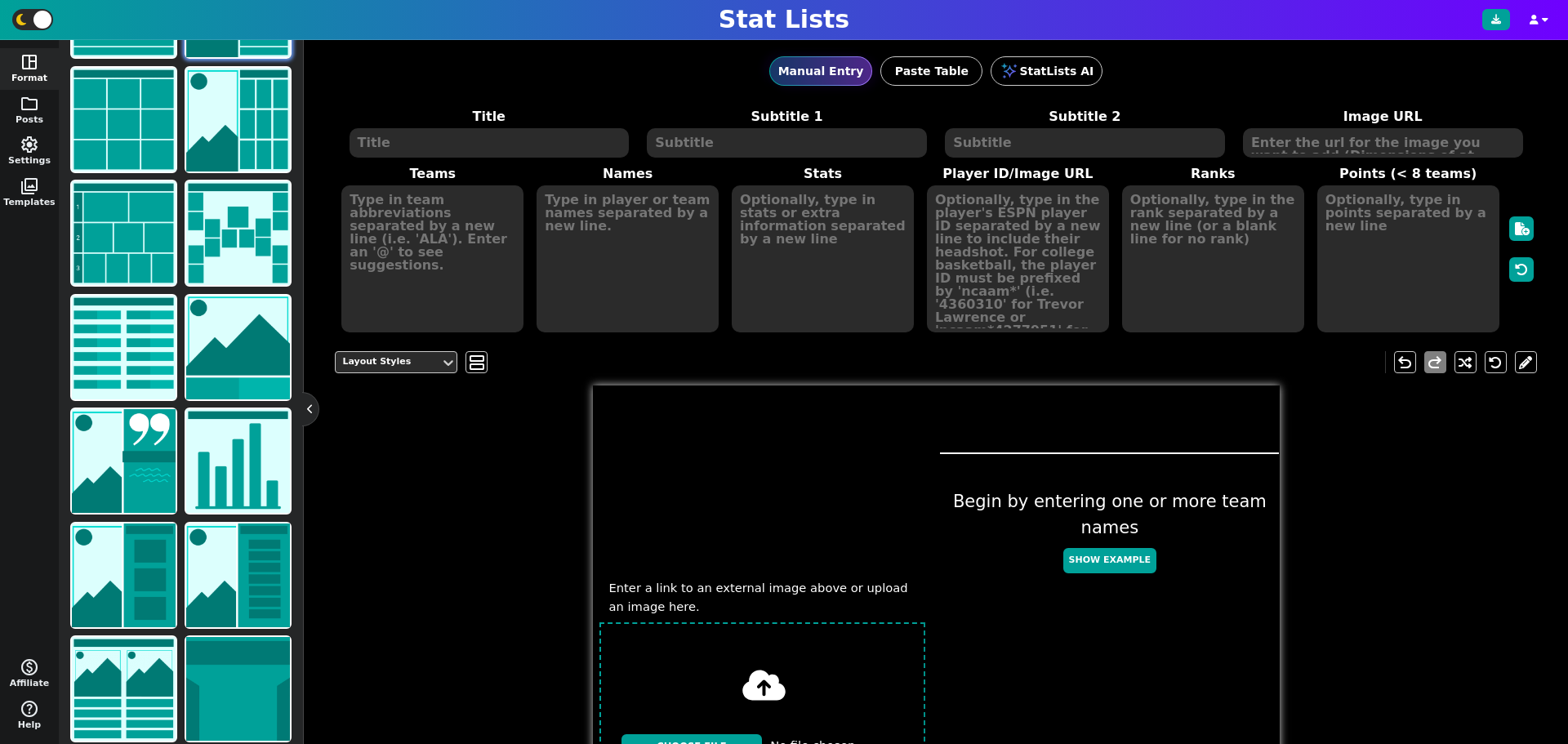
scroll to position [104, 0]
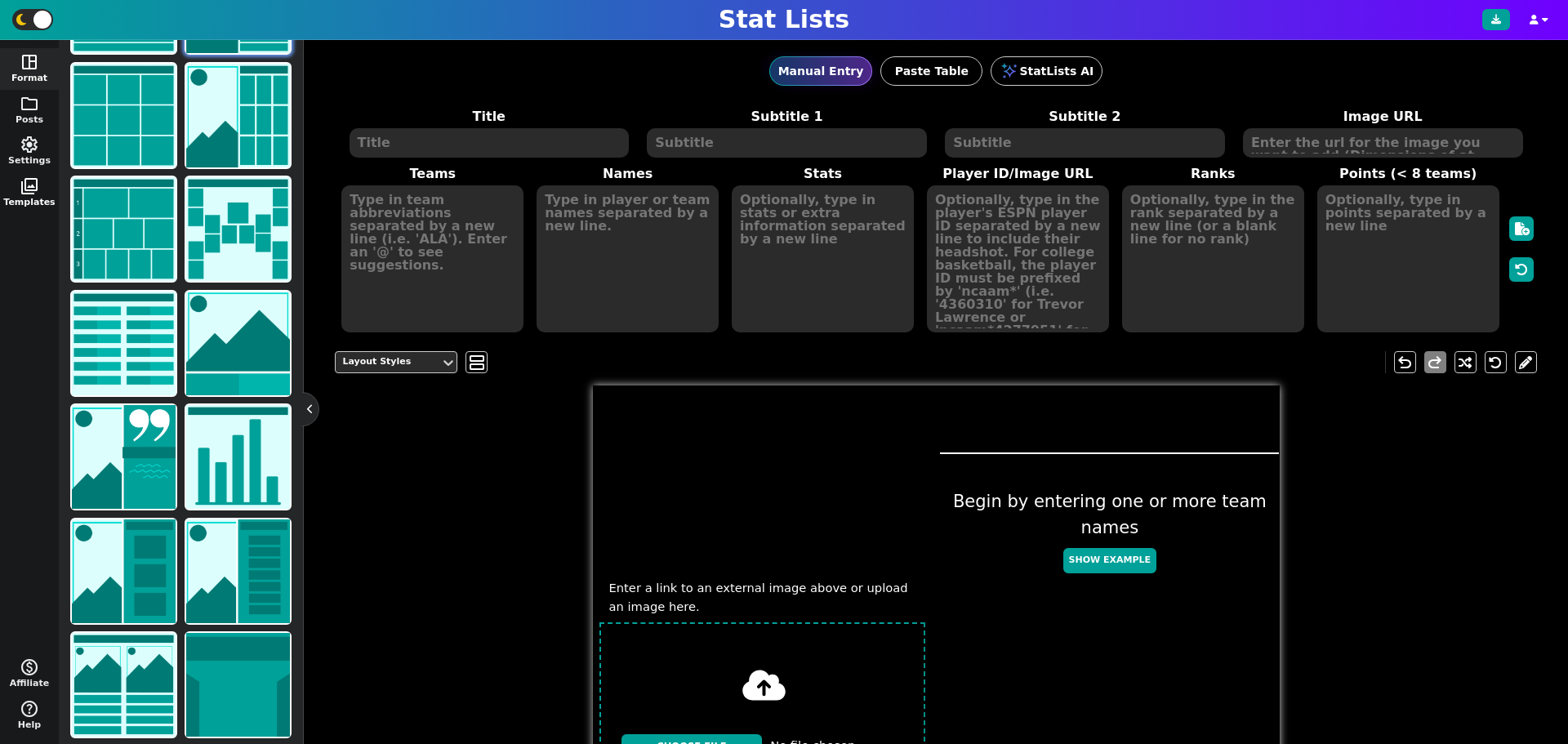
click at [20, 189] on span "photo_library" at bounding box center [28, 186] width 19 height 19
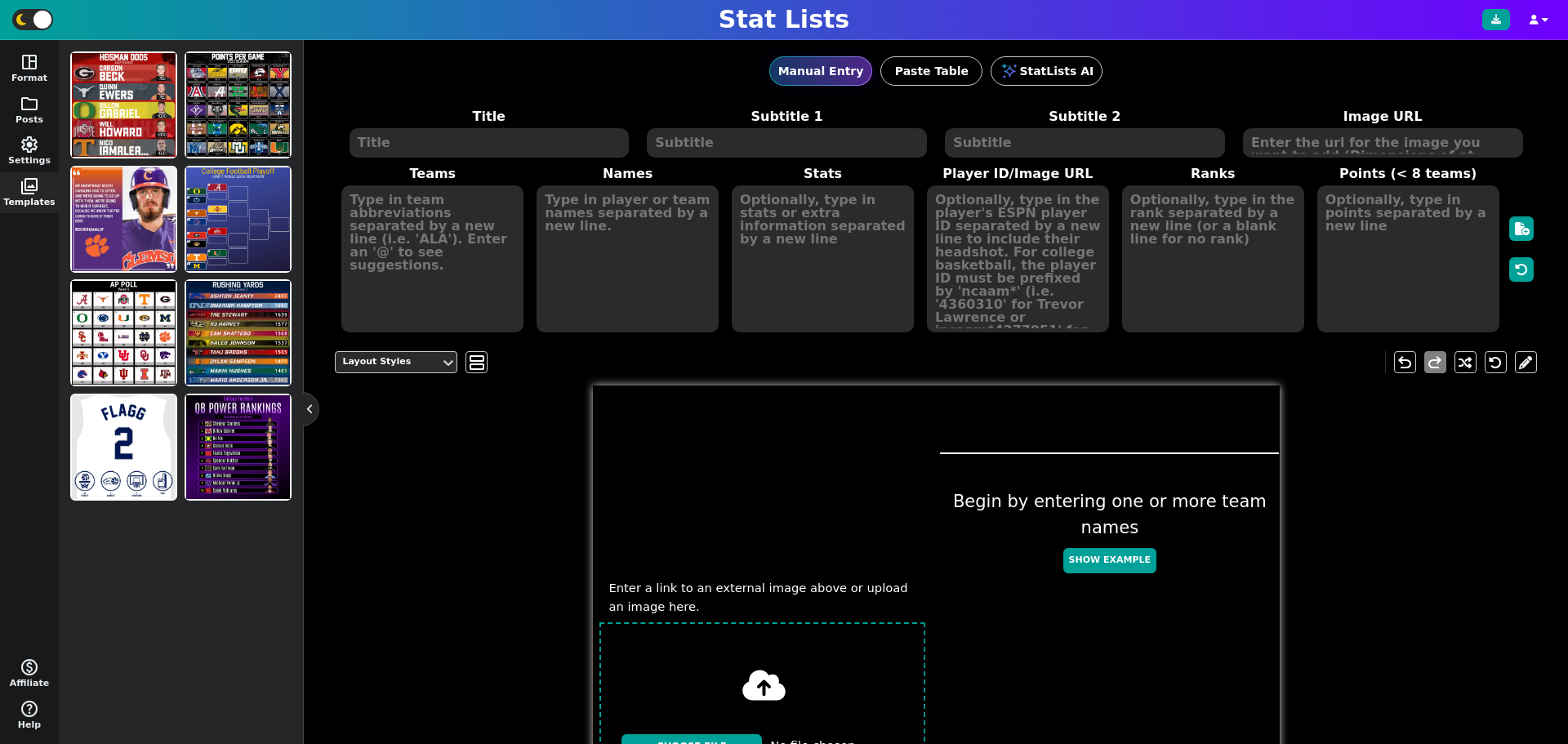
scroll to position [0, 0]
click at [34, 107] on span "folder" at bounding box center [28, 103] width 19 height 19
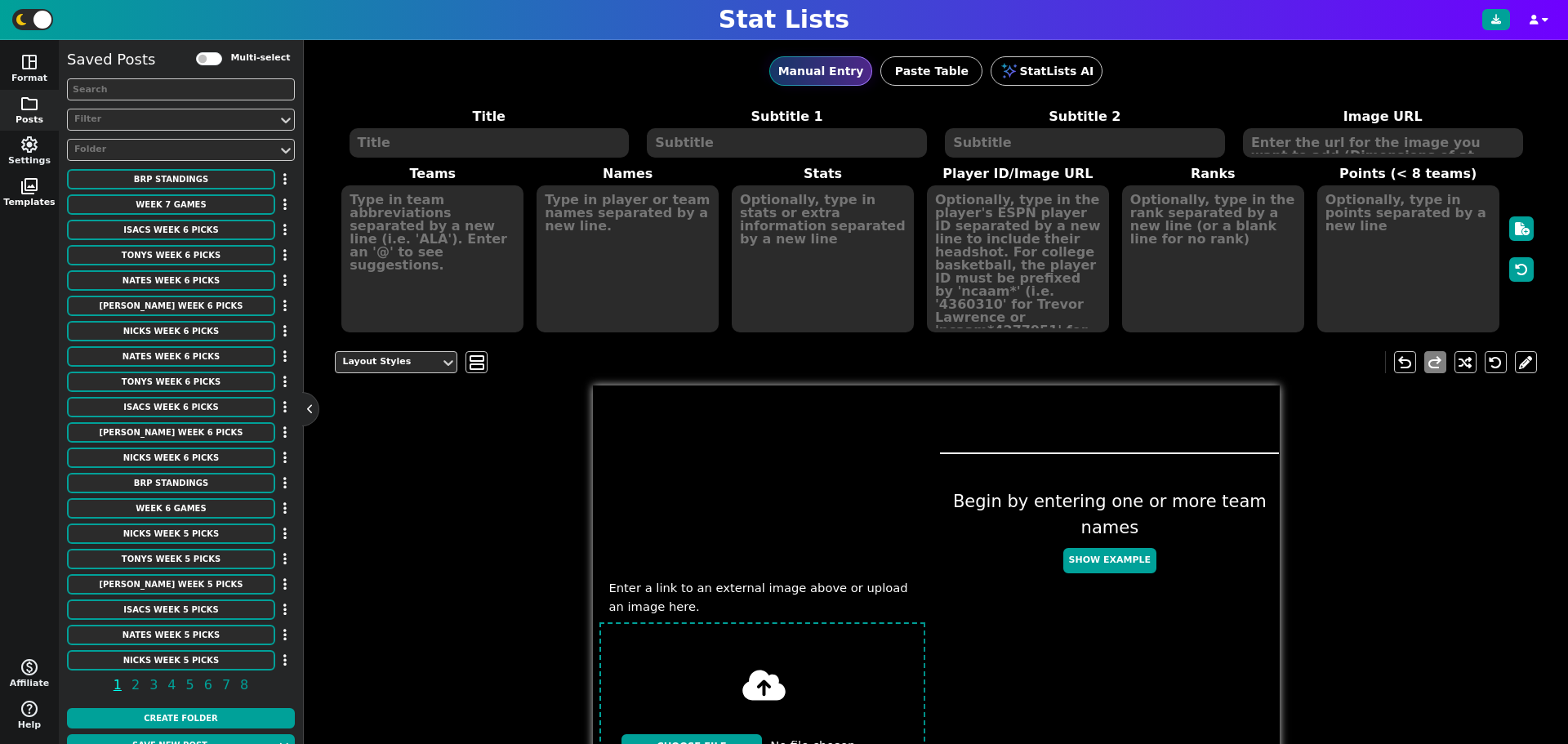
click at [30, 185] on span "photo_library" at bounding box center [28, 186] width 19 height 19
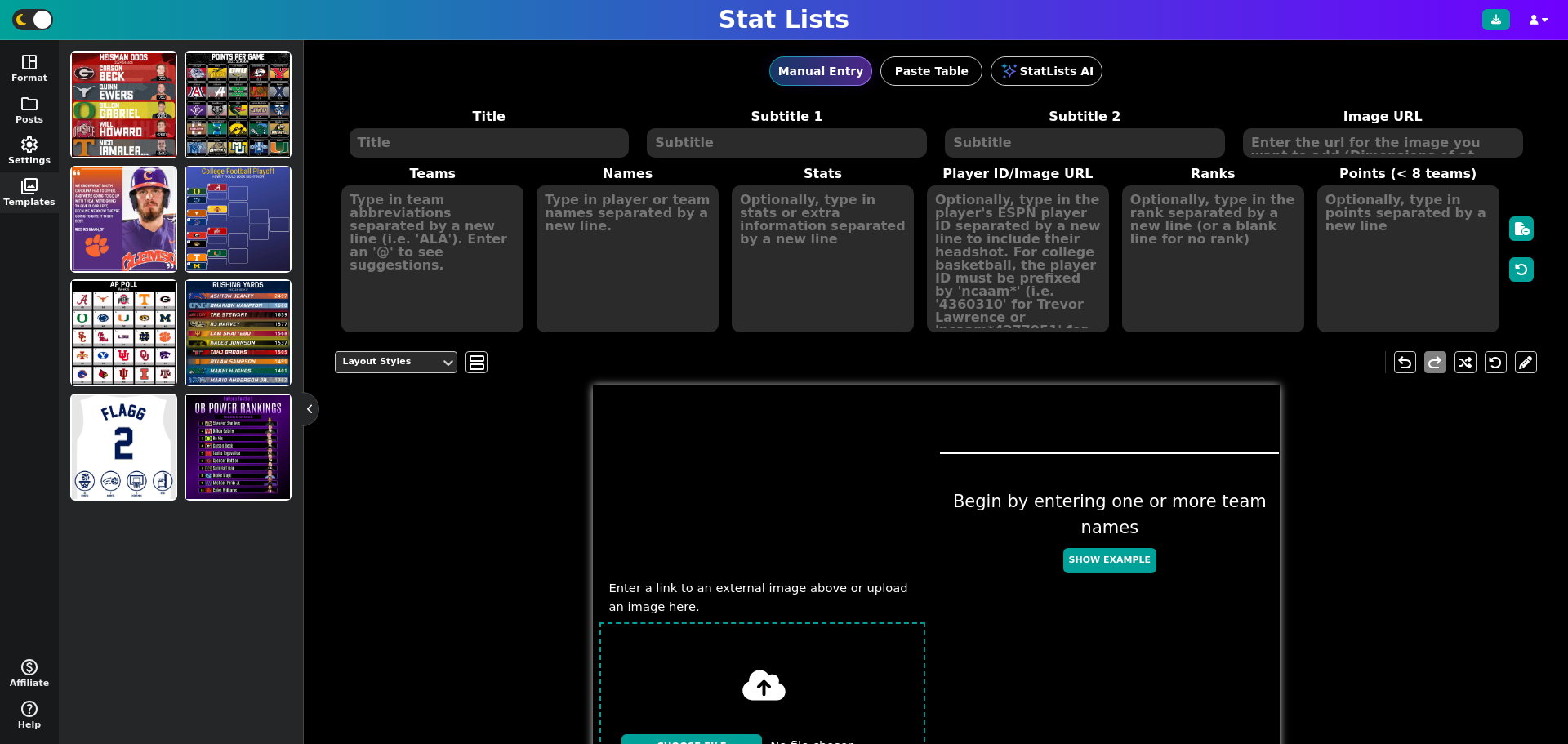
click at [11, 143] on button "settings Settings" at bounding box center [29, 151] width 59 height 41
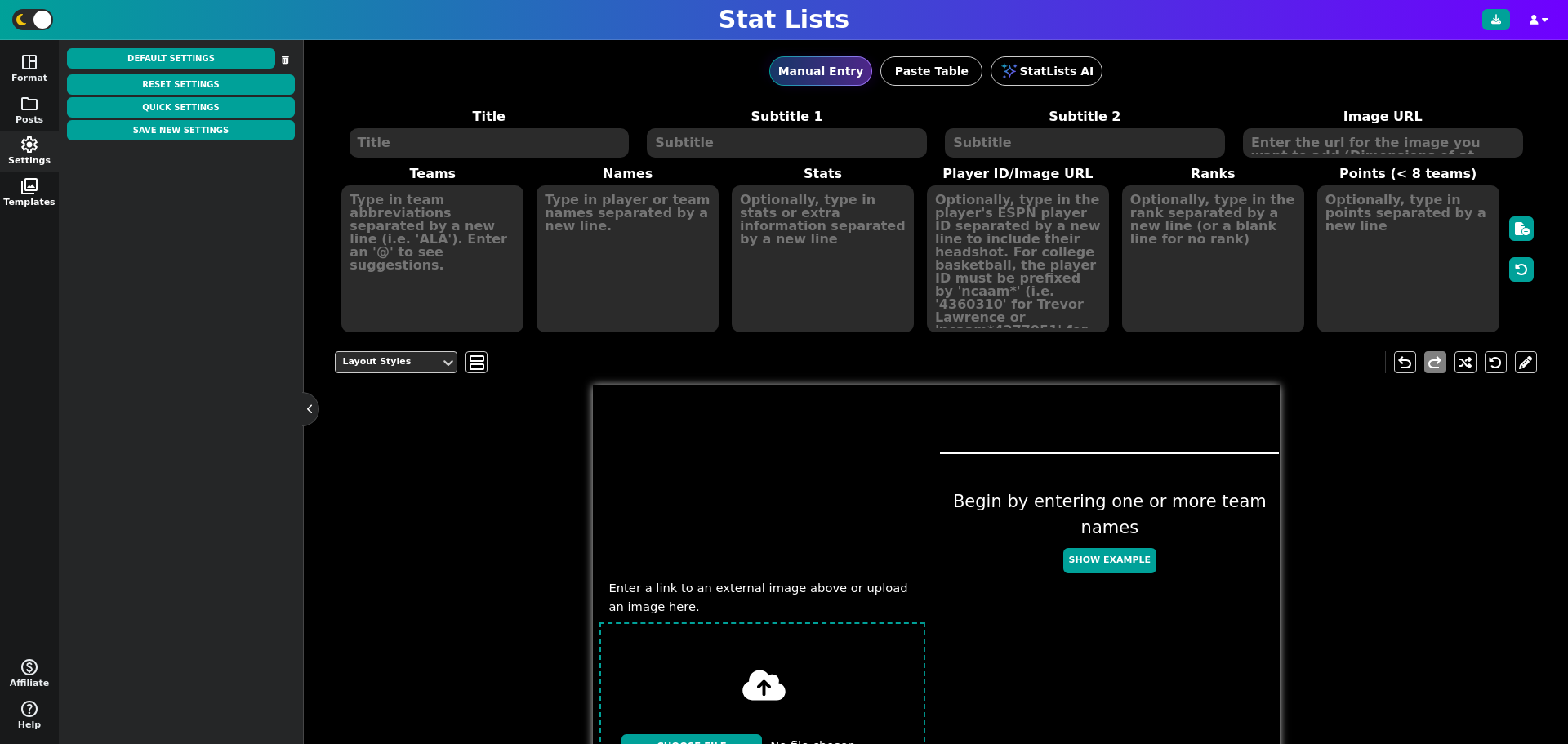
click at [53, 207] on button "photo_library Templates" at bounding box center [29, 192] width 59 height 41
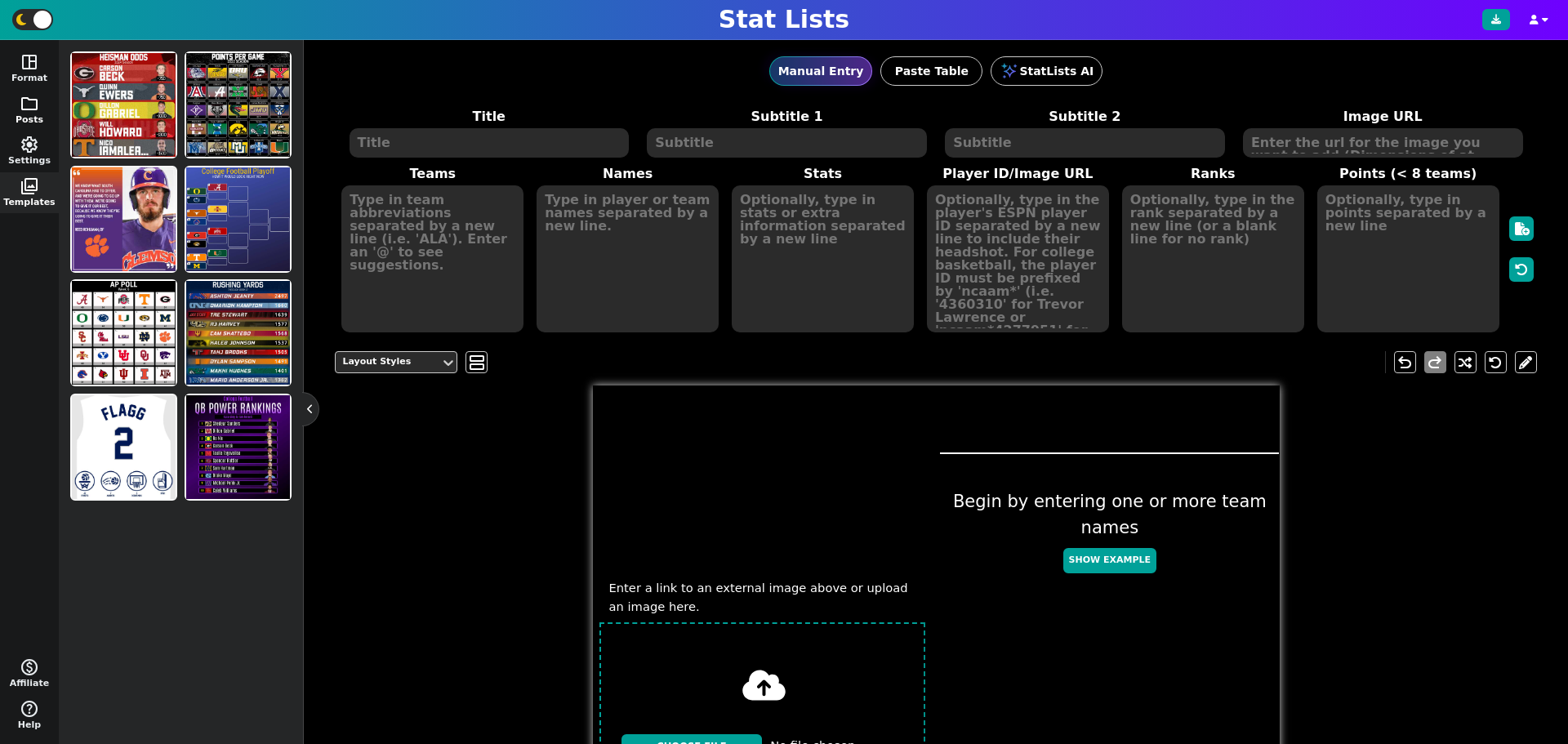
click at [22, 92] on button "folder Posts" at bounding box center [29, 110] width 59 height 41
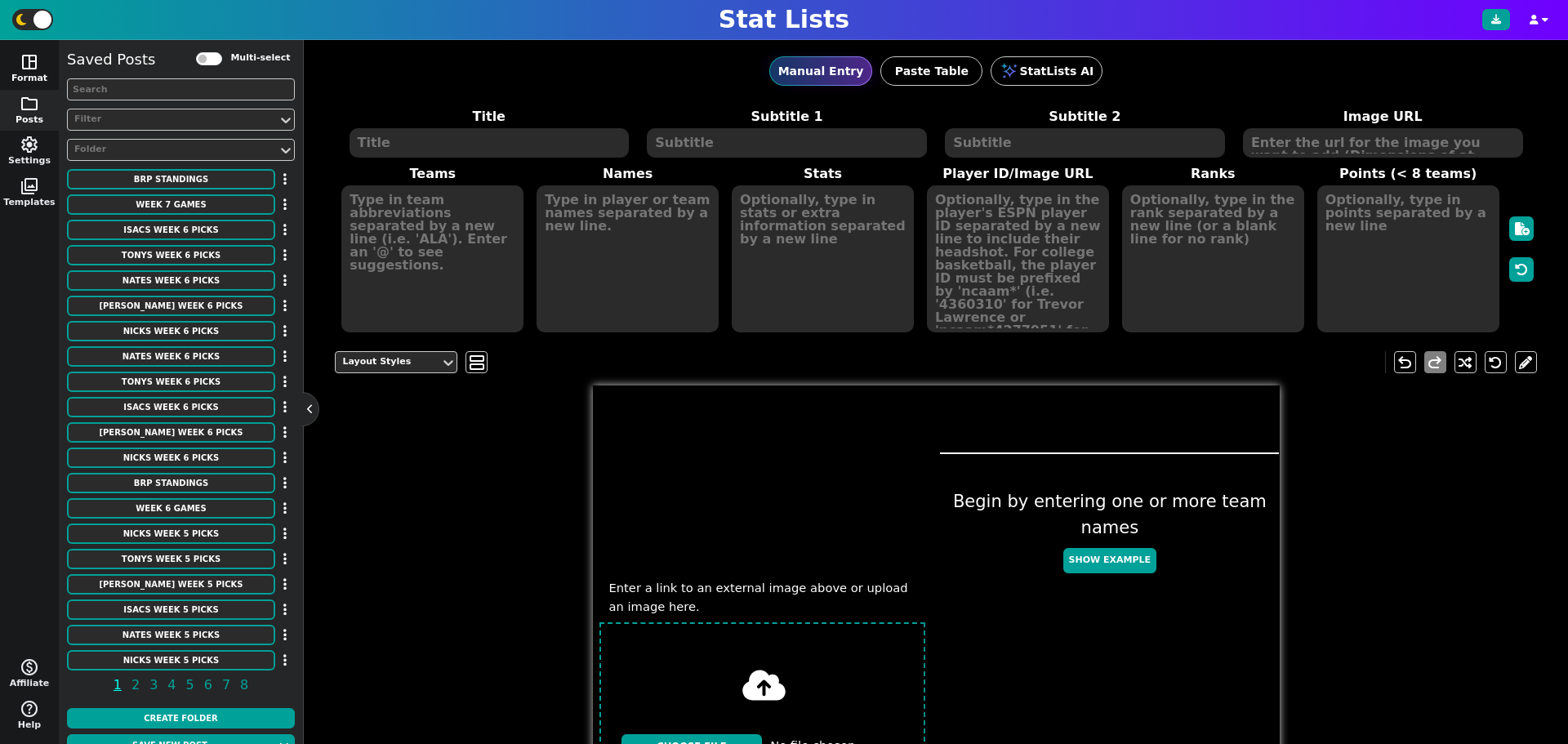
click at [25, 62] on span "space_dashboard" at bounding box center [28, 61] width 19 height 19
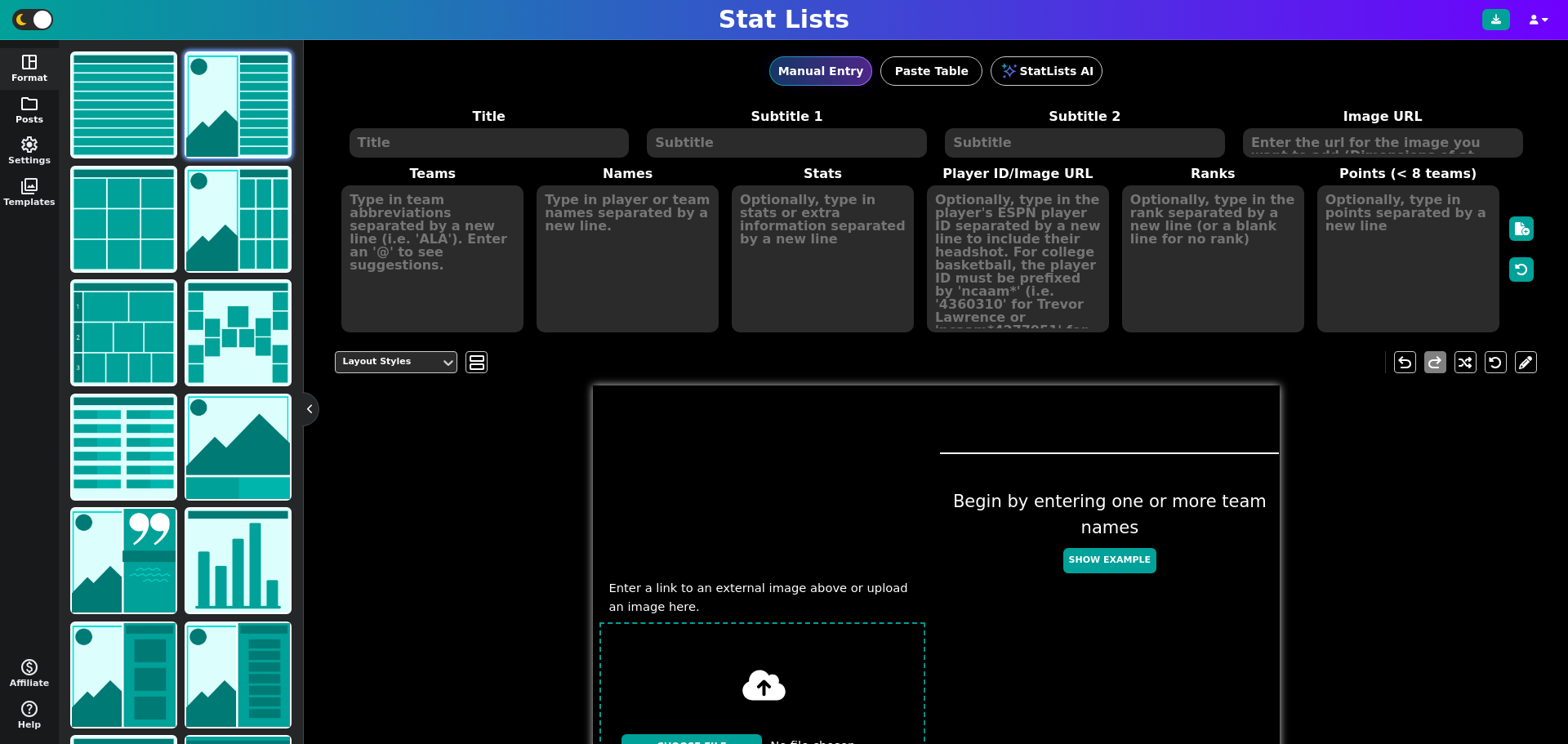
click at [29, 97] on span "folder" at bounding box center [28, 103] width 19 height 19
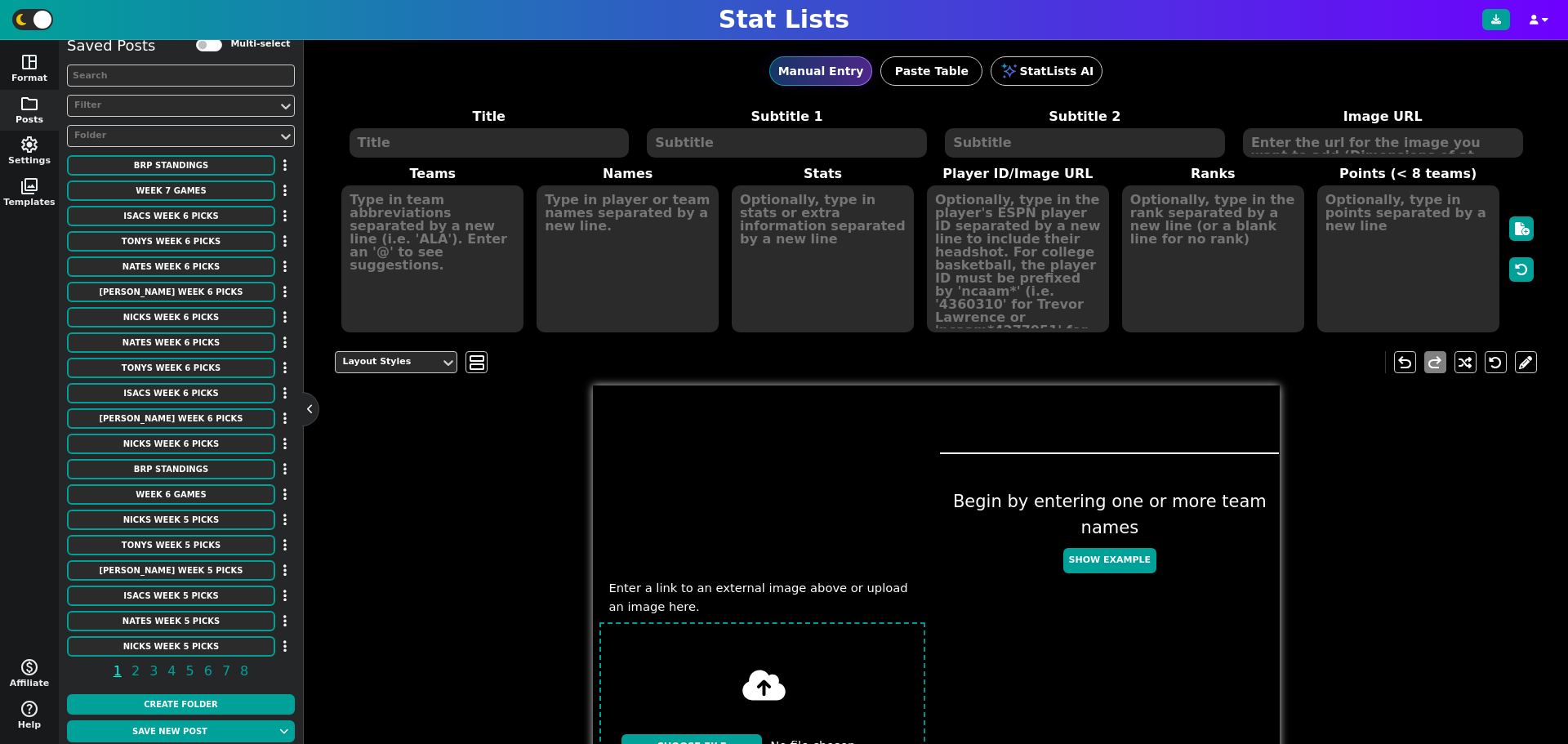
scroll to position [21, 0]
